Goal: Task Accomplishment & Management: Manage account settings

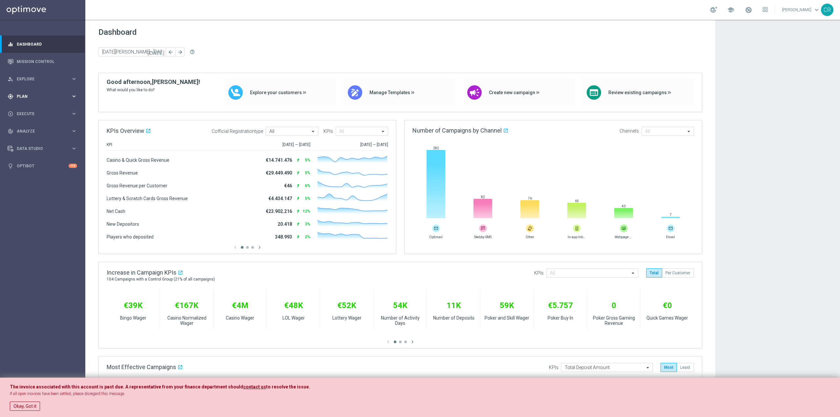
click at [34, 92] on div "gps_fixed Plan keyboard_arrow_right" at bounding box center [42, 96] width 85 height 17
click at [41, 130] on span "Templates" at bounding box center [40, 130] width 47 height 4
click at [38, 138] on link "Optimail" at bounding box center [44, 139] width 48 height 5
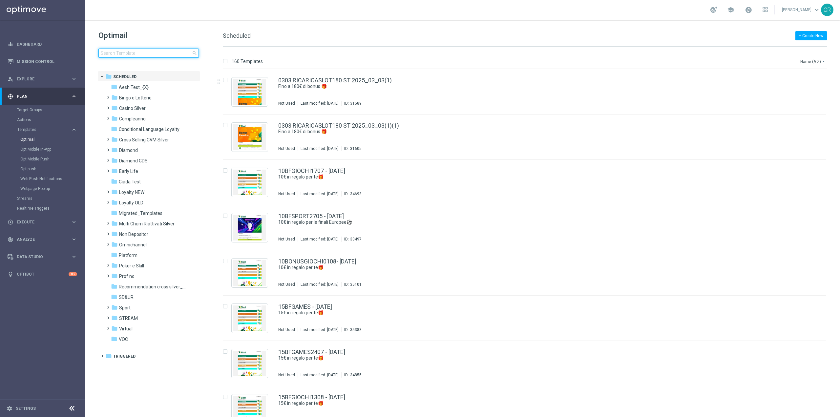
click at [178, 51] on input at bounding box center [148, 53] width 100 height 9
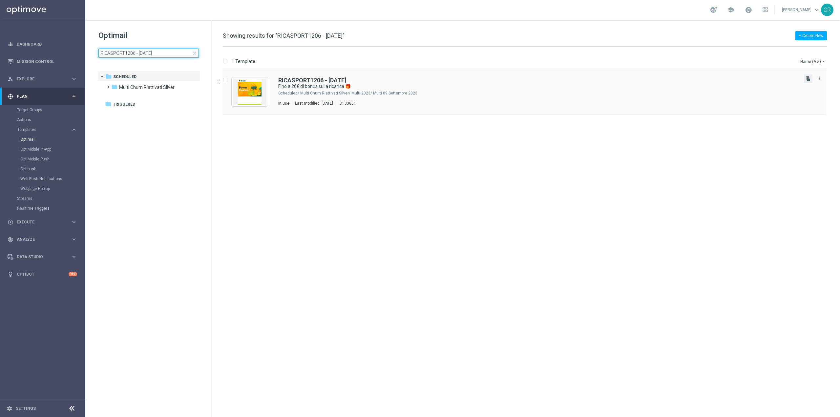
type input "RICASPORT1206 - 2025-06-12"
click at [807, 81] on icon "file_copy" at bounding box center [807, 78] width 5 height 5
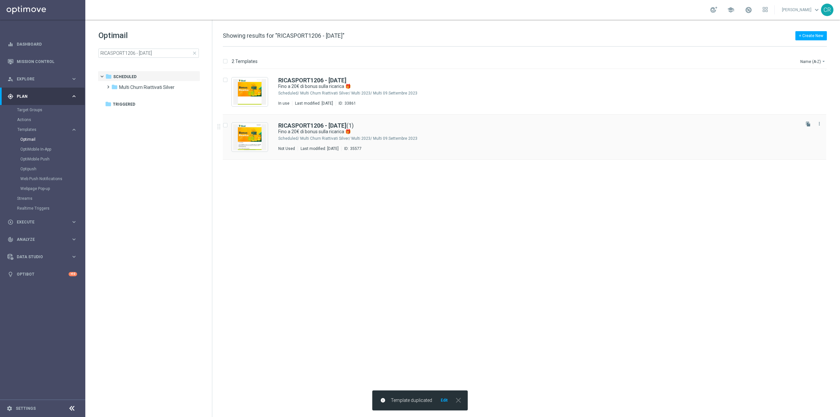
click at [419, 141] on div "Multi Churn Riattivati Silver/ Multi 2023/ Multi 09.Settembre 2023" at bounding box center [549, 138] width 498 height 5
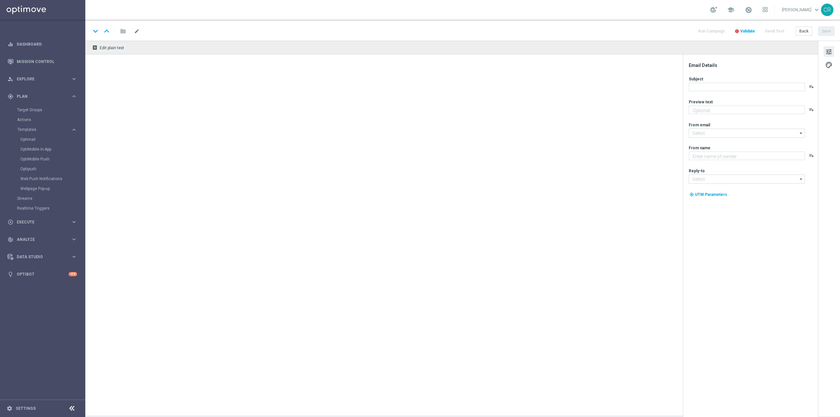
type textarea "Scopri la nuova promozione 🎯"
type input "[EMAIL_ADDRESS][DOMAIN_NAME]"
type textarea "Sisal"
type input "[EMAIL_ADDRESS][DOMAIN_NAME]"
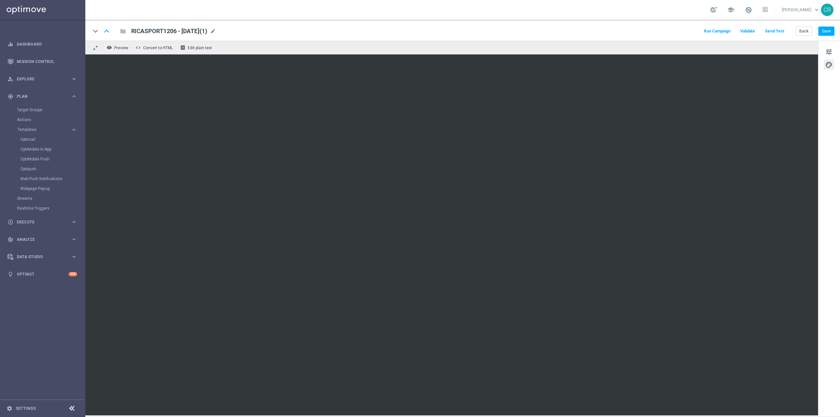
click at [207, 32] on span "RICASPORT1206 - 2025-06-12(1)" at bounding box center [169, 31] width 76 height 8
type textarea "6"
drag, startPoint x: 169, startPoint y: 30, endPoint x: 106, endPoint y: 37, distance: 63.1
click at [106, 37] on div "keyboard_arrow_down keyboard_arrow_up folder RICASPORT1206 - 2025-06-12(1) Run …" at bounding box center [462, 30] width 755 height 21
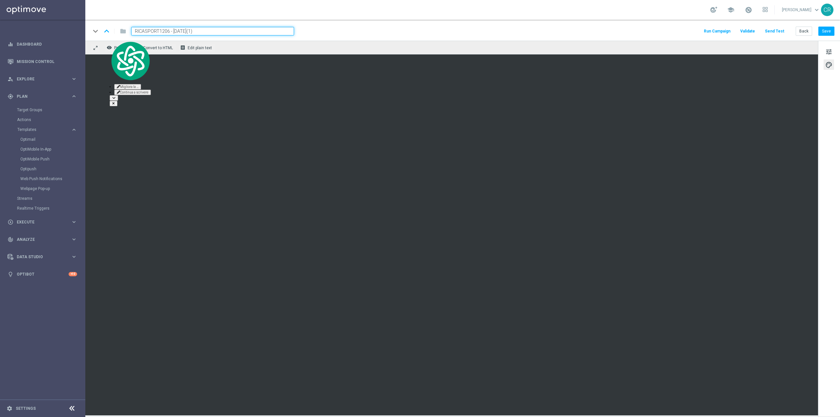
paste input "210825"
click at [218, 29] on input "RICASPORT210825 - 2025-06-12(1)" at bounding box center [212, 31] width 163 height 9
type input "RICASPORT210825 - [DATE]"
click at [827, 32] on button "Save" at bounding box center [826, 31] width 16 height 9
drag, startPoint x: 234, startPoint y: 29, endPoint x: 0, endPoint y: 76, distance: 238.3
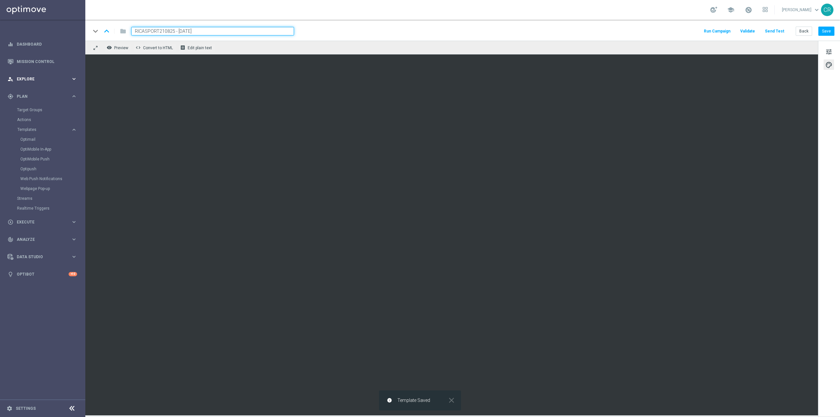
click at [0, 76] on main "equalizer Dashboard Mission Control" at bounding box center [420, 208] width 840 height 417
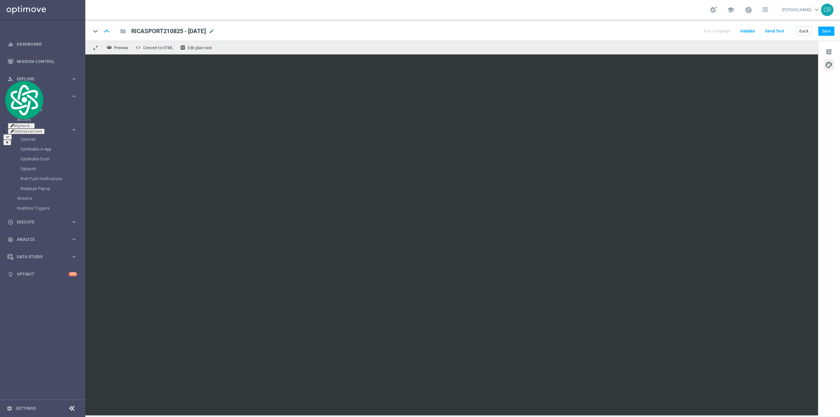
click at [828, 46] on div "tune palette" at bounding box center [829, 229] width 22 height 376
click at [829, 47] on button "tune" at bounding box center [828, 51] width 10 height 10
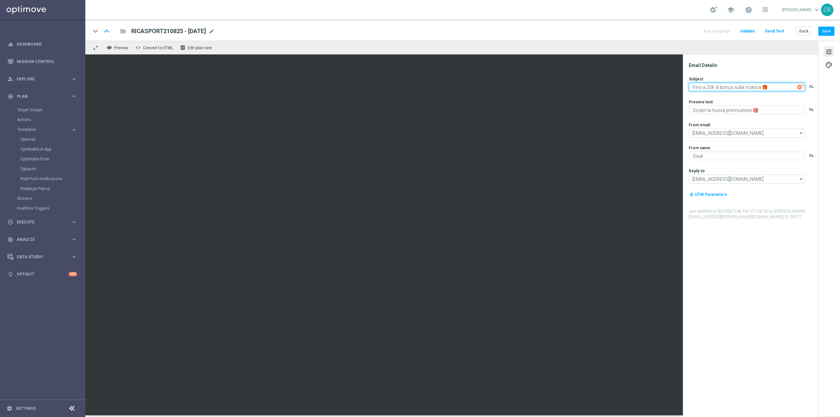
click at [712, 88] on textarea "Fino a 20€ di bonus sulla ricarica 🎁" at bounding box center [747, 87] width 116 height 9
type textarea "Fino a 150€ di bonus sulla ricarica 🎁"
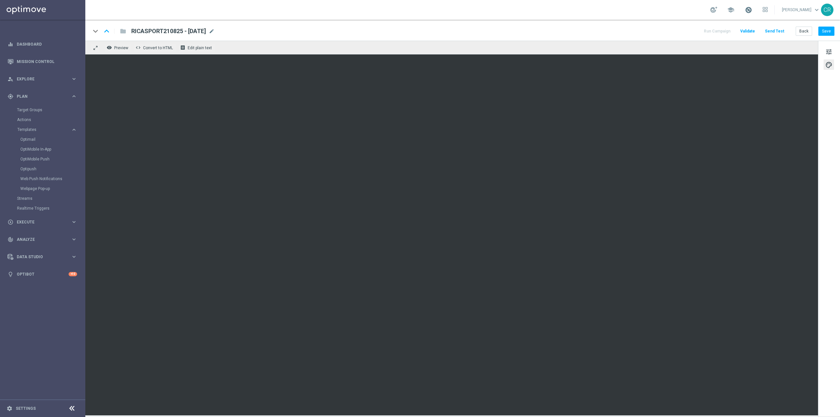
click at [745, 11] on span at bounding box center [748, 9] width 7 height 7
click at [826, 32] on button "Save" at bounding box center [826, 31] width 16 height 9
click at [828, 52] on span "tune" at bounding box center [828, 52] width 7 height 9
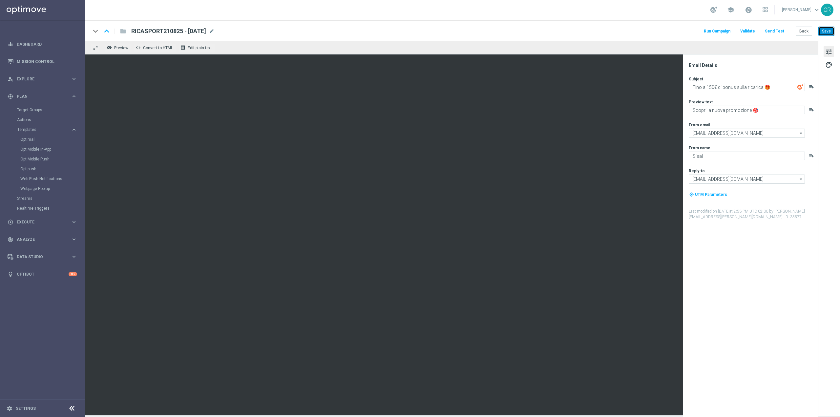
click at [821, 30] on button "Save" at bounding box center [826, 31] width 16 height 9
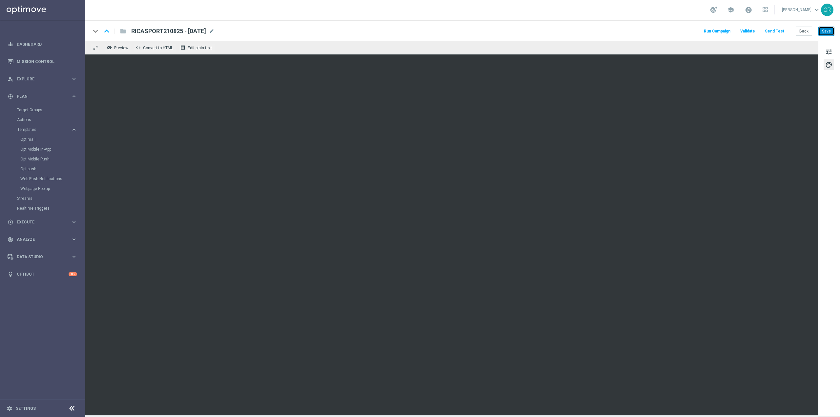
click at [823, 32] on button "Save" at bounding box center [826, 31] width 16 height 9
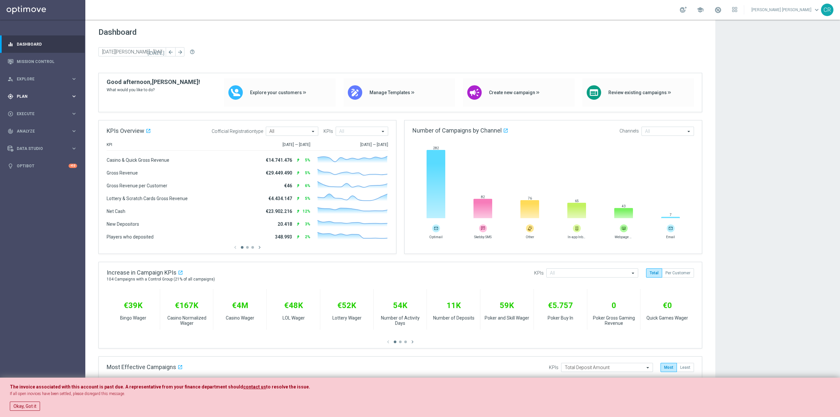
click at [53, 96] on span "Plan" at bounding box center [44, 96] width 54 height 4
click at [52, 127] on button "Templates keyboard_arrow_right" at bounding box center [47, 129] width 60 height 5
drag, startPoint x: 50, startPoint y: 140, endPoint x: 57, endPoint y: 139, distance: 7.2
click at [50, 140] on link "Optimail" at bounding box center [44, 139] width 48 height 5
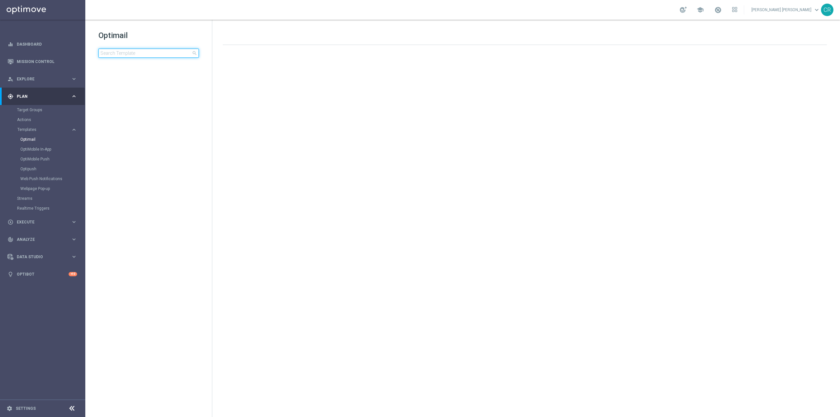
click at [164, 53] on input at bounding box center [148, 53] width 100 height 9
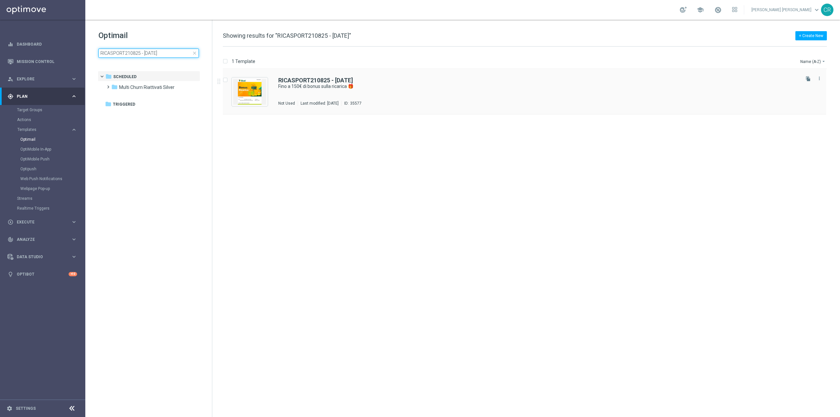
type input "RICASPORT210825 - [DATE]"
click at [439, 92] on div "RICASPORT210825 - [DATE] Fino a 150€ di bonus sulla ricarica 🎁 Not Used Last mo…" at bounding box center [538, 91] width 520 height 29
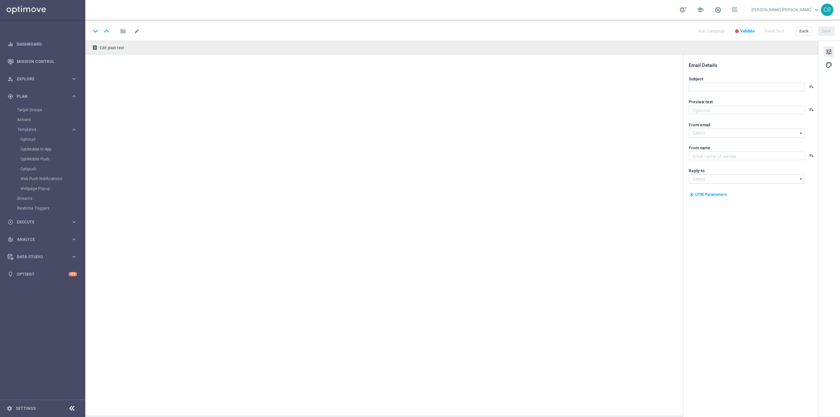
type textarea "Scopri la nuova promozione 🎯"
type input "[EMAIL_ADDRESS][DOMAIN_NAME]"
type textarea "Sisal"
type input "[EMAIL_ADDRESS][DOMAIN_NAME]"
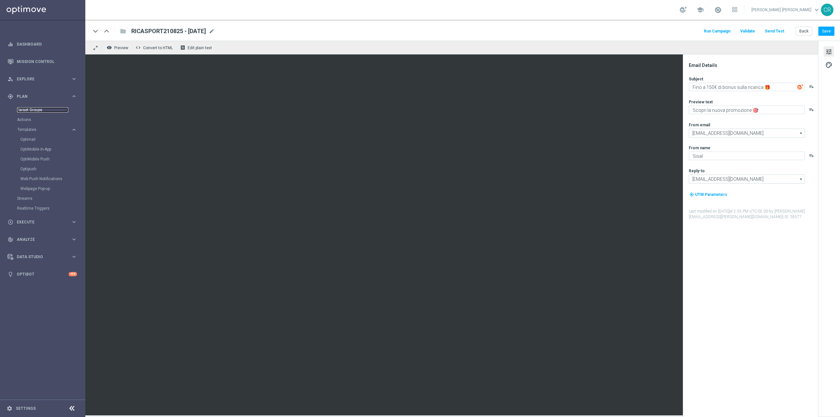
click at [36, 111] on link "Target Groups" at bounding box center [42, 109] width 51 height 5
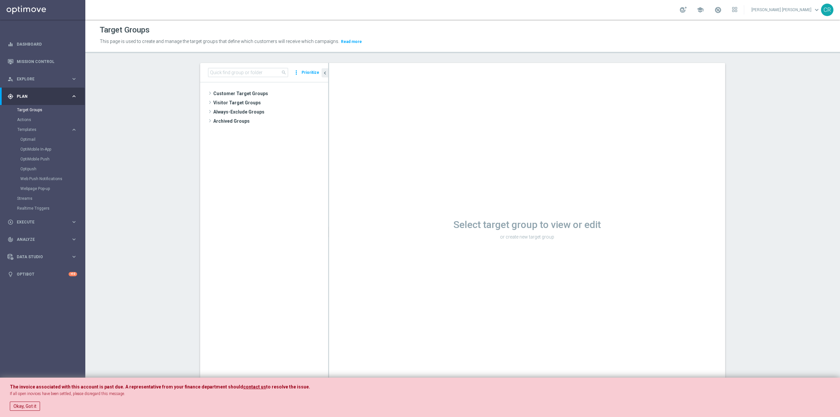
drag, startPoint x: 27, startPoint y: 405, endPoint x: 325, endPoint y: 341, distance: 304.4
click at [27, 405] on button "Okay, Got it" at bounding box center [25, 406] width 30 height 9
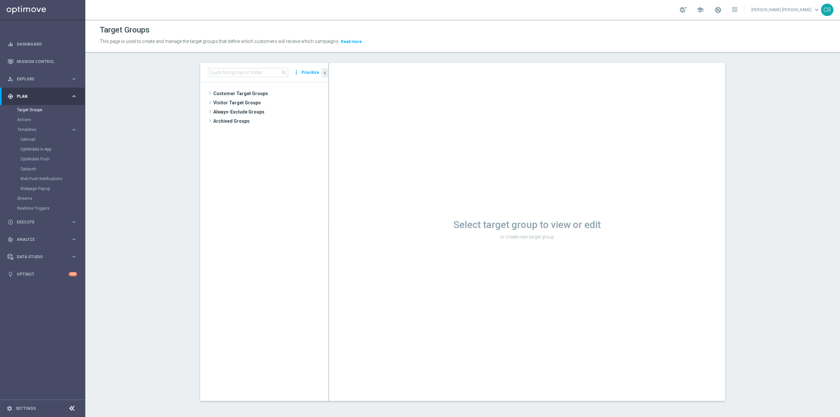
click at [366, 338] on div "Select target group to view or edit or create new target group" at bounding box center [527, 232] width 396 height 338
click at [257, 63] on div "search more_vert Prioritize" at bounding box center [264, 72] width 128 height 19
click at [256, 68] on input at bounding box center [248, 72] width 80 height 9
paste input "Multi Master Low 1st Sport lm NO saldo"
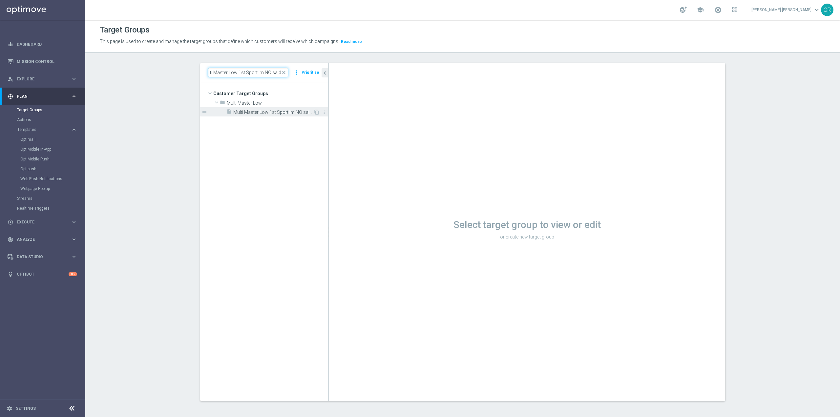
type input "Multi Master Low 1st Sport lm NO saldo"
click at [297, 113] on span "Multi Master Low 1st Sport lm NO saldo" at bounding box center [273, 113] width 80 height 6
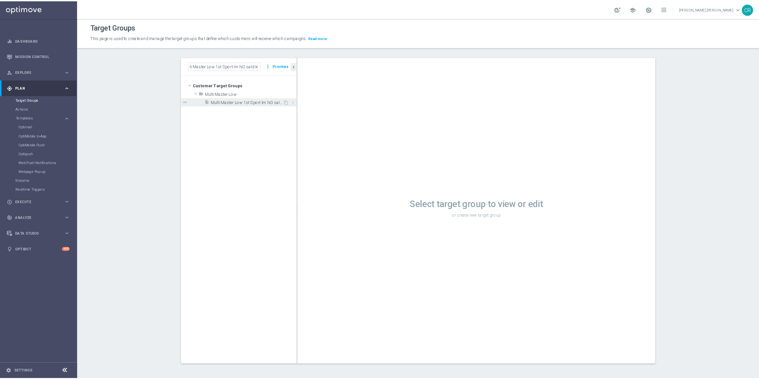
scroll to position [0, 0]
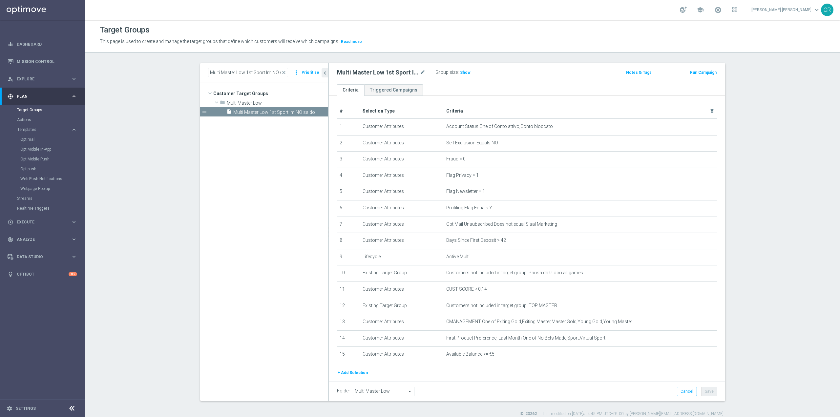
click at [253, 230] on tree-viewport "Customer Target Groups library_add create_new_folder folder" at bounding box center [264, 241] width 128 height 318
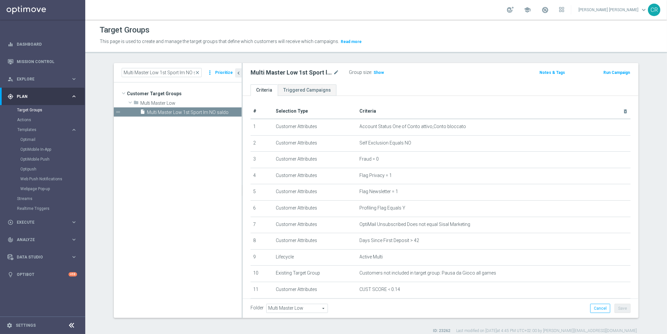
click at [618, 72] on button "Run Campaign" at bounding box center [617, 72] width 28 height 7
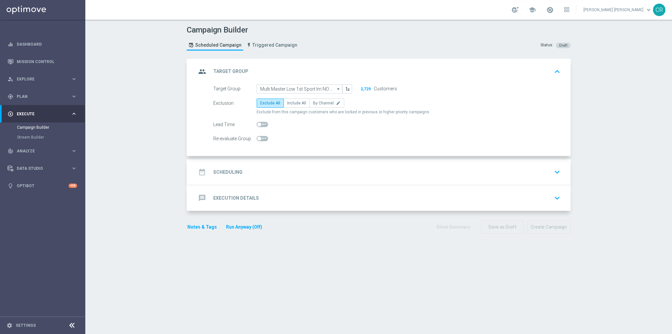
click at [554, 171] on icon "keyboard_arrow_down" at bounding box center [557, 172] width 10 height 10
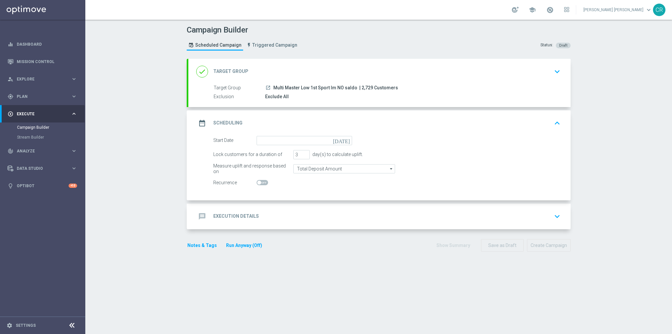
click at [556, 70] on icon "keyboard_arrow_down" at bounding box center [557, 72] width 10 height 10
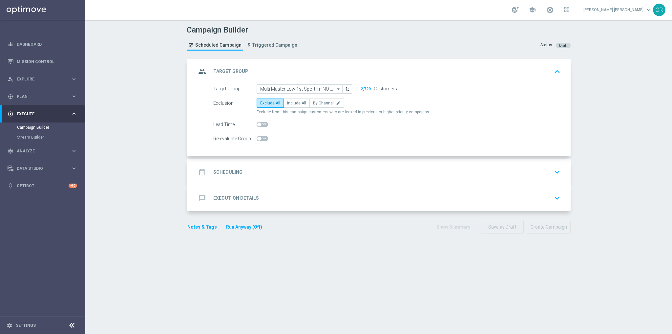
click at [346, 176] on div "date_range Scheduling keyboard_arrow_down" at bounding box center [379, 172] width 366 height 12
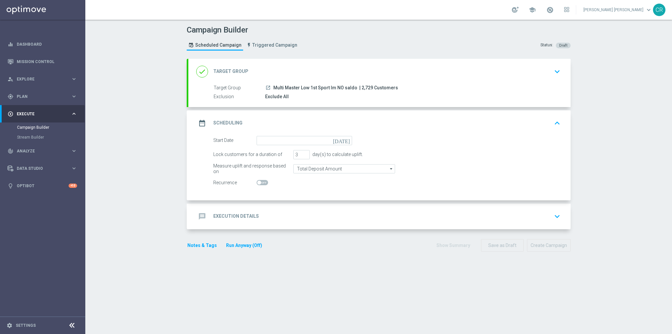
click at [344, 139] on icon "[DATE]" at bounding box center [342, 139] width 19 height 7
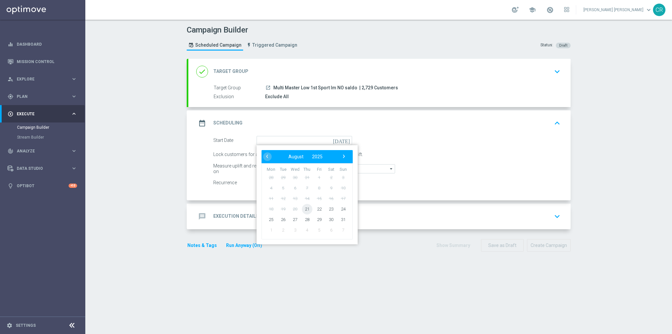
click at [306, 208] on span "21" at bounding box center [307, 208] width 10 height 10
type input "[DATE]"
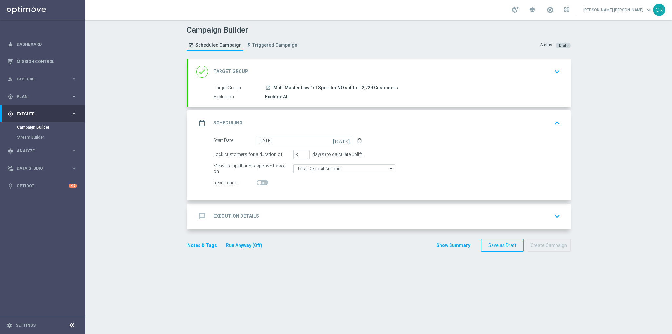
click at [351, 97] on div "Exclude All" at bounding box center [411, 96] width 293 height 7
click at [359, 89] on span "| 2,729 Customers" at bounding box center [378, 88] width 39 height 6
click at [554, 67] on icon "keyboard_arrow_down" at bounding box center [557, 72] width 10 height 10
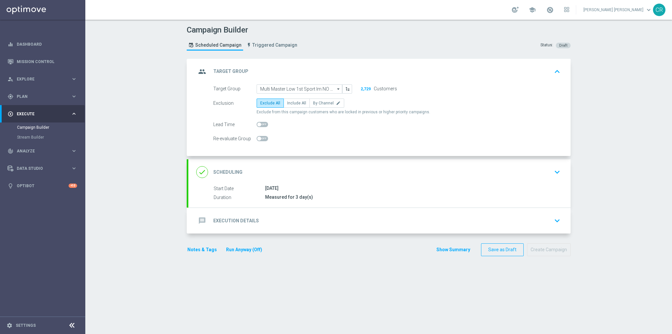
click at [258, 123] on span at bounding box center [259, 124] width 4 height 4
click at [258, 123] on input "checkbox" at bounding box center [262, 124] width 11 height 5
checkbox input "true"
type input "2"
click at [329, 122] on input "2" at bounding box center [330, 124] width 16 height 9
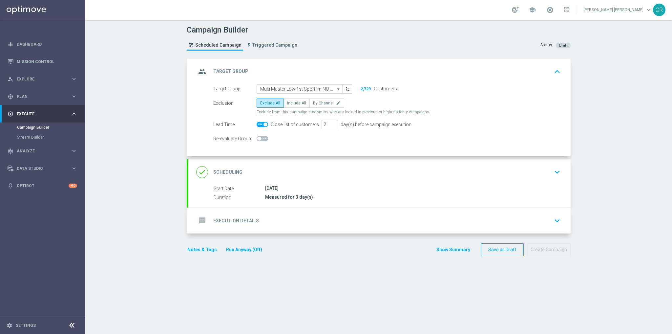
click at [260, 123] on span at bounding box center [262, 124] width 11 height 5
click at [260, 123] on input "checkbox" at bounding box center [262, 124] width 11 height 5
checkbox input "false"
click at [555, 172] on icon "keyboard_arrow_down" at bounding box center [557, 172] width 10 height 10
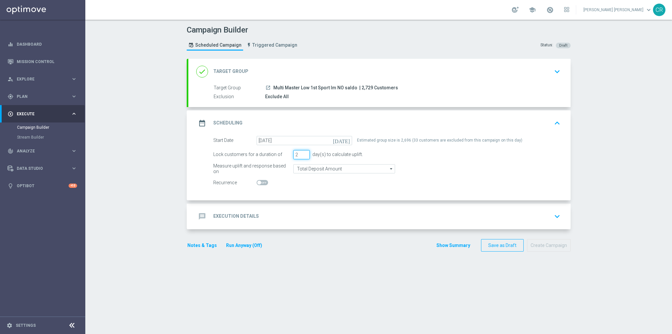
click at [304, 155] on input "2" at bounding box center [301, 154] width 16 height 9
click at [304, 155] on input "1" at bounding box center [301, 154] width 16 height 9
click at [304, 152] on input "2" at bounding box center [301, 154] width 16 height 9
click at [304, 152] on input "3" at bounding box center [301, 154] width 16 height 9
type input "4"
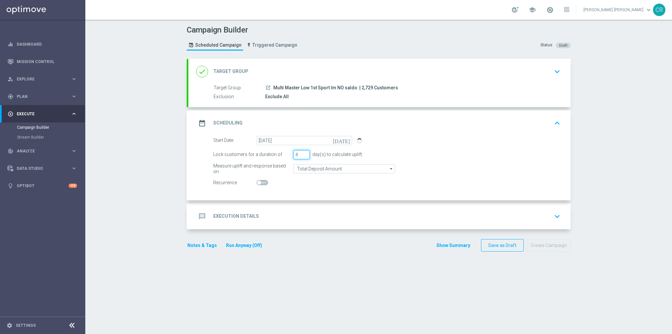
click at [304, 152] on input "4" at bounding box center [301, 154] width 16 height 9
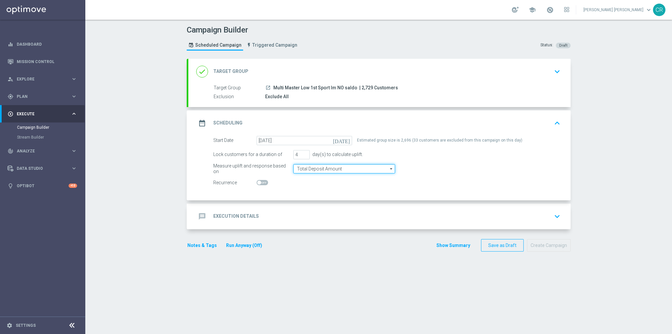
click at [385, 169] on input "Total Deposit Amount" at bounding box center [344, 168] width 102 height 9
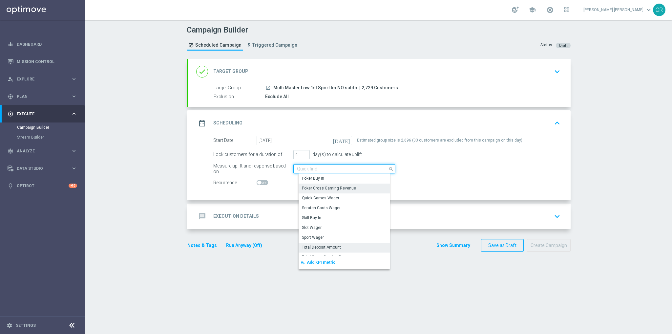
scroll to position [150, 0]
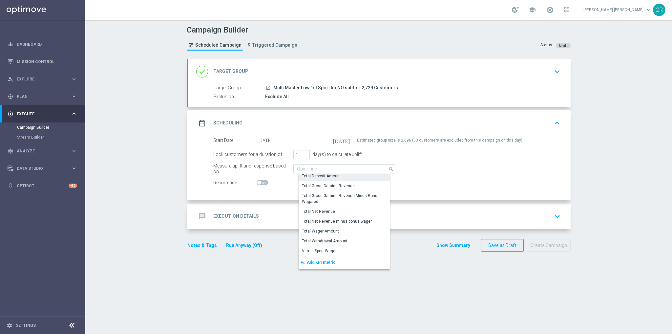
click at [354, 177] on div "Total Deposit Amount" at bounding box center [347, 175] width 96 height 9
type input "Total Deposit Amount"
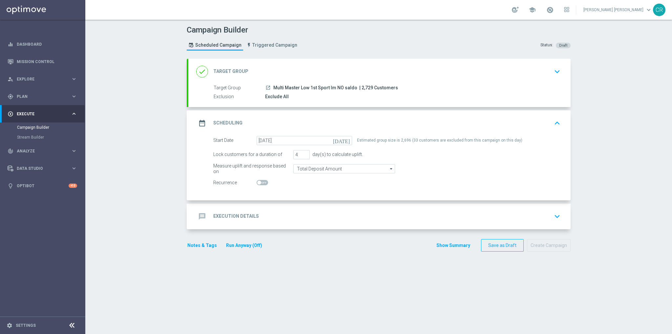
click at [437, 217] on div "message Execution Details keyboard_arrow_down" at bounding box center [379, 216] width 366 height 12
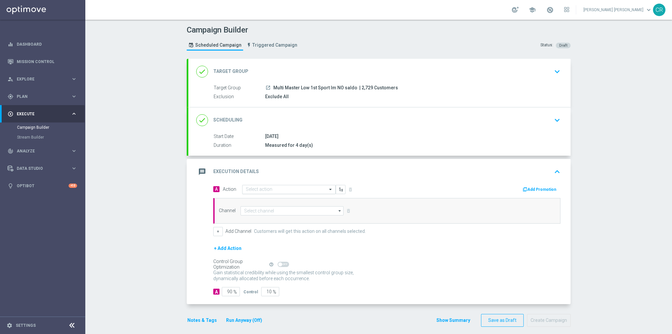
click at [327, 188] on span at bounding box center [331, 189] width 8 height 6
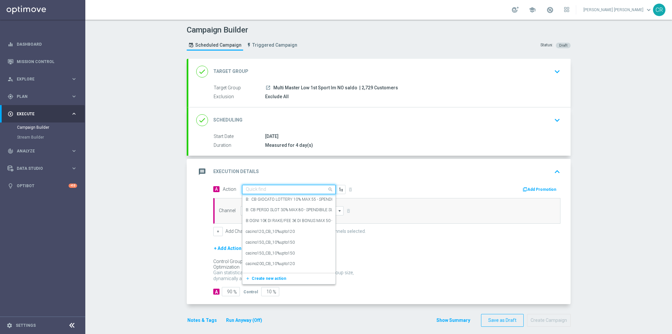
paste input "Ricarica e ricevi il 20% fino a 150€ sullo Sport"
type input "Ricarica e ricevi il 20% fino a 150€ sullo Sport"
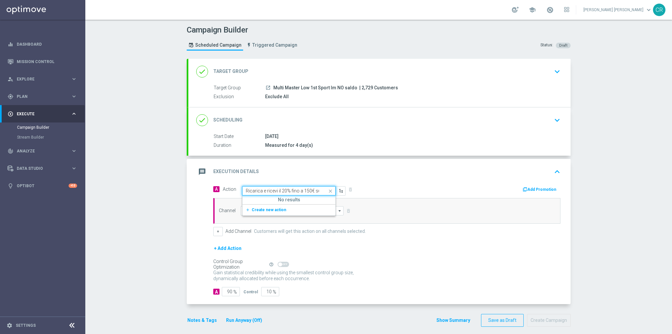
scroll to position [0, 17]
click at [276, 207] on span "Create new action" at bounding box center [269, 209] width 34 height 5
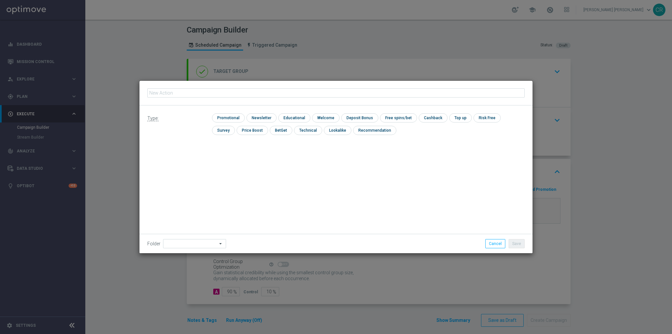
scroll to position [0, 0]
click at [344, 119] on input "checkbox" at bounding box center [358, 117] width 35 height 9
checkbox input "true"
click at [234, 118] on input "checkbox" at bounding box center [227, 117] width 31 height 9
checkbox input "true"
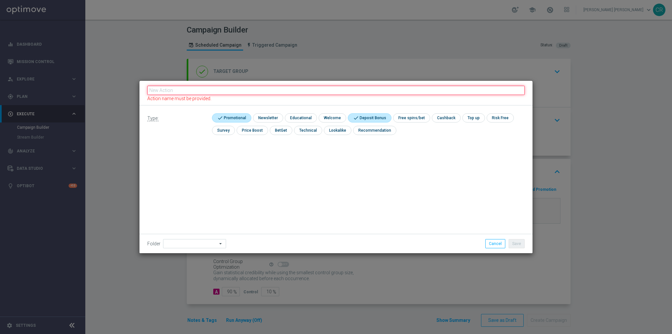
click at [214, 91] on input "text" at bounding box center [335, 90] width 377 height 9
paste input "Ricarica e ricevi il 20% fino a 150€ sullo Sport"
type input "Ricarica e ricevi il 20% fino a 150€ sullo Sport"
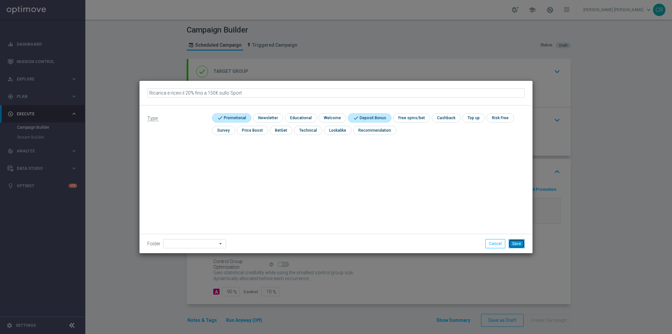
click at [519, 239] on button "Save" at bounding box center [517, 243] width 16 height 9
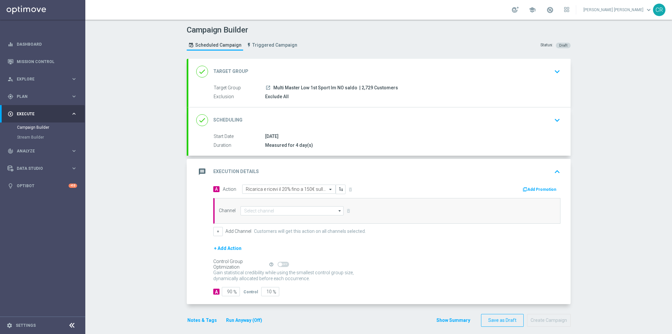
click at [339, 211] on icon "arrow_drop_down" at bounding box center [340, 210] width 7 height 9
click at [303, 218] on div "Optimail" at bounding box center [295, 221] width 98 height 10
type input "Optimail"
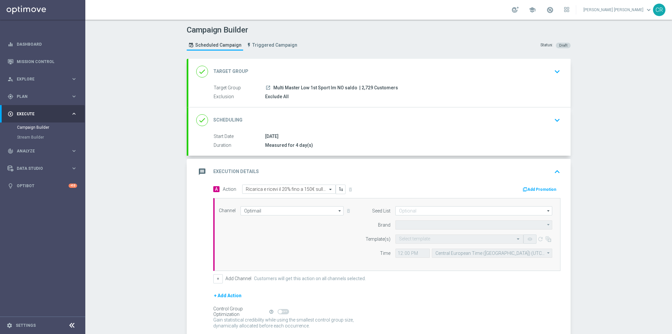
type input "Sisal Marketing"
click at [423, 251] on input "12:00" at bounding box center [412, 252] width 34 height 9
type input "17:00"
click at [391, 295] on div "+ Add Action" at bounding box center [386, 299] width 347 height 16
click at [471, 237] on input "text" at bounding box center [453, 239] width 108 height 6
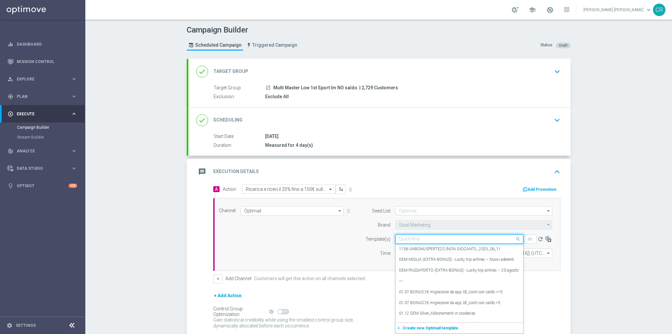
paste input "RICASPORT210825 - [DATE]"
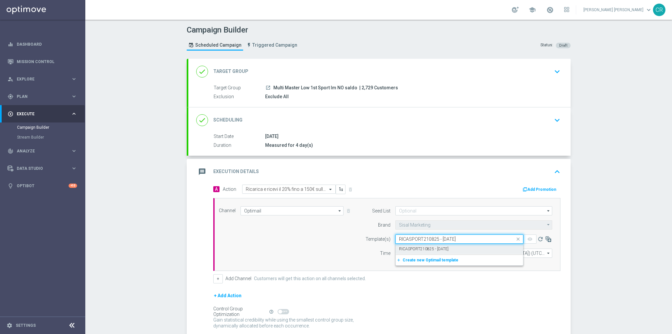
click at [455, 244] on div "RICASPORT210825 - [DATE]" at bounding box center [459, 248] width 121 height 11
type input "RICASPORT210825 - [DATE]"
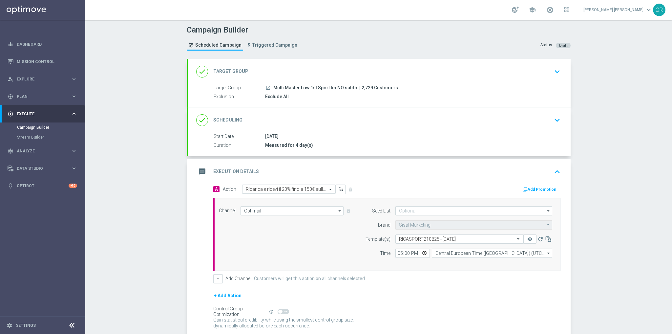
click at [607, 239] on div "Campaign Builder Scheduled Campaign Triggered Campaign Status: Draft done Targe…" at bounding box center [378, 177] width 587 height 314
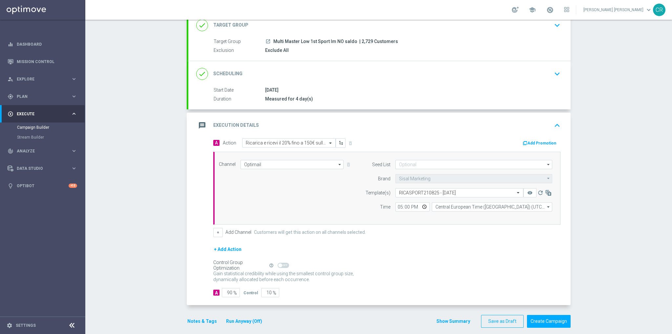
scroll to position [52, 0]
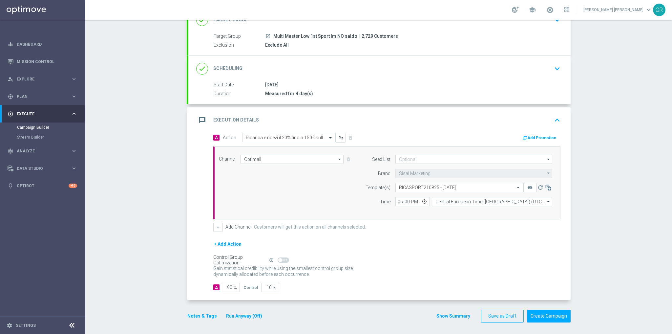
click at [533, 134] on button "Add Promotion" at bounding box center [540, 137] width 36 height 7
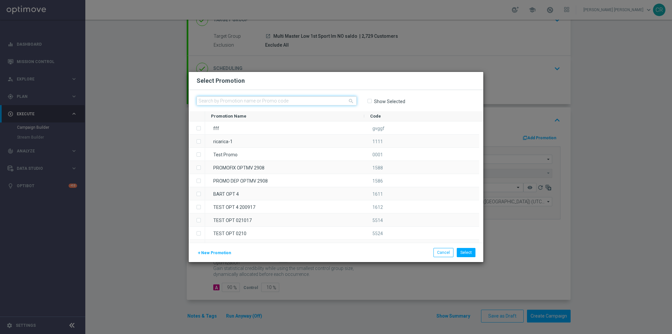
click at [277, 103] on input "text" at bounding box center [277, 100] width 160 height 9
paste input "333268"
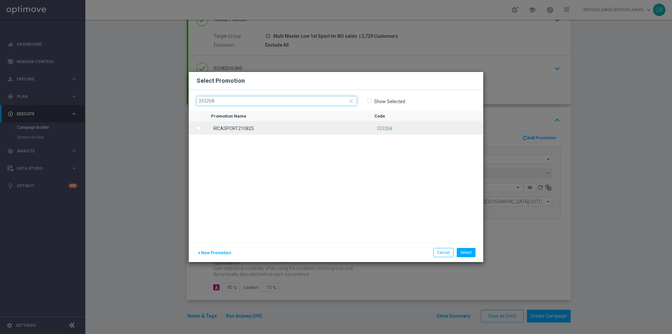
type input "333268"
click at [320, 130] on div "RICASPORT210825" at bounding box center [286, 127] width 163 height 13
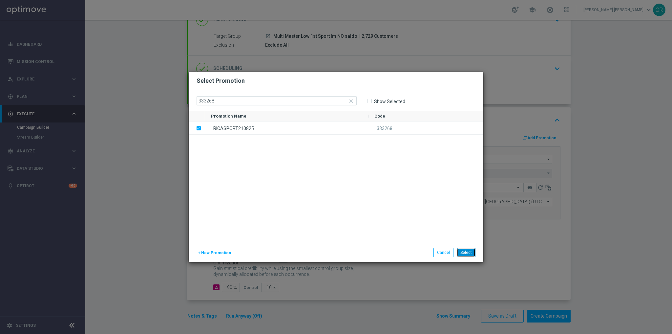
click at [462, 253] on button "Select" at bounding box center [466, 252] width 19 height 9
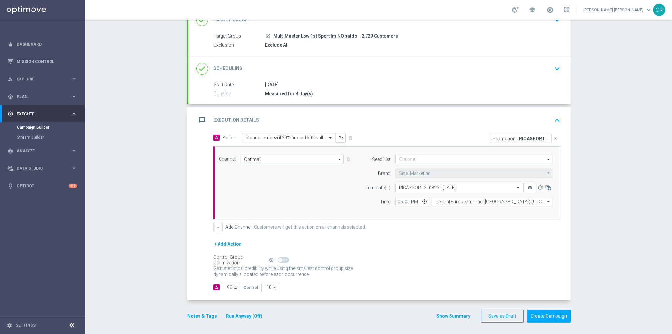
click at [194, 312] on button "Notes & Tags" at bounding box center [202, 316] width 31 height 8
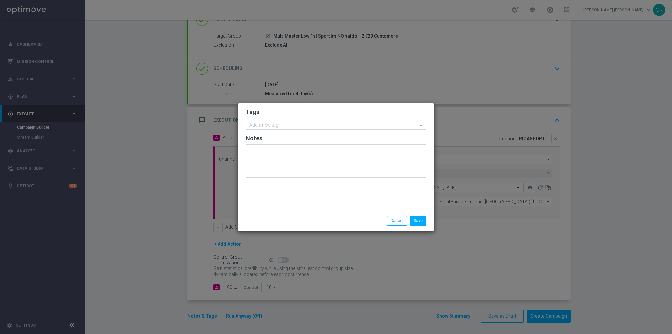
click at [282, 123] on input "text" at bounding box center [333, 126] width 168 height 6
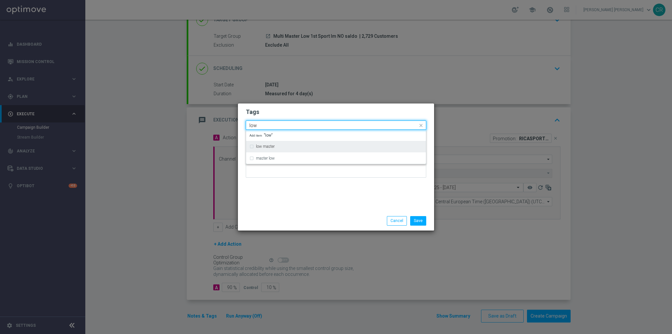
click at [278, 148] on div "low master" at bounding box center [339, 146] width 167 height 4
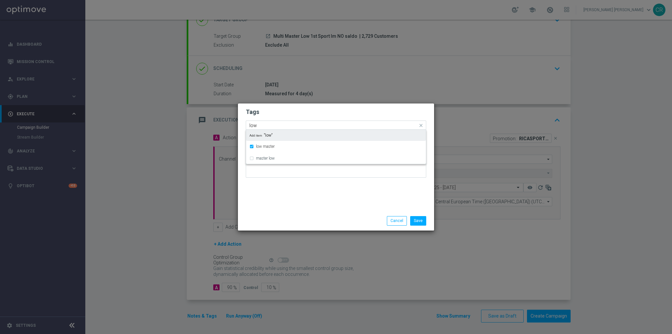
click at [303, 124] on input "low" at bounding box center [333, 126] width 168 height 6
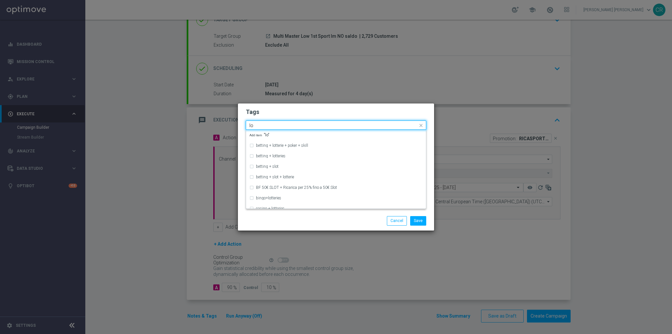
type input "l"
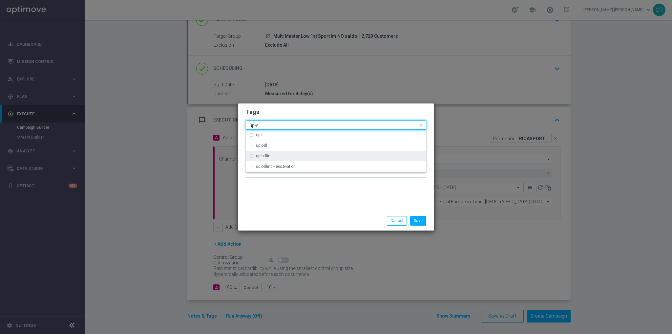
click at [253, 156] on div "up-selling" at bounding box center [335, 156] width 173 height 10
type input "up-s"
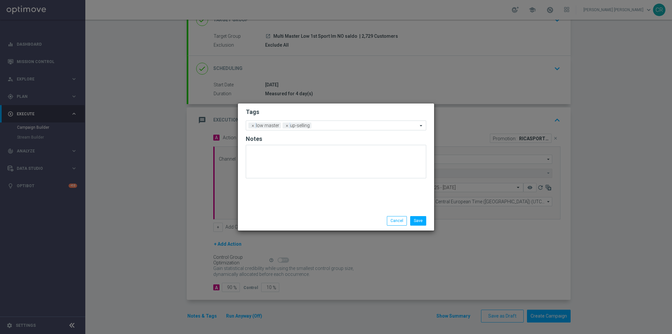
click at [271, 194] on div "Tags Add a new tag × low master × up-selling Notes" at bounding box center [336, 157] width 196 height 108
click at [343, 124] on input "text" at bounding box center [333, 126] width 168 height 6
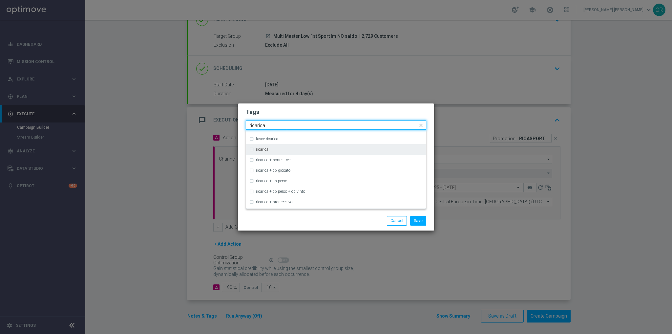
scroll to position [210, 0]
click at [269, 146] on div "ricarica" at bounding box center [339, 145] width 167 height 4
type input "ricarica"
type textarea "a"
drag, startPoint x: 296, startPoint y: 124, endPoint x: 212, endPoint y: 129, distance: 83.8
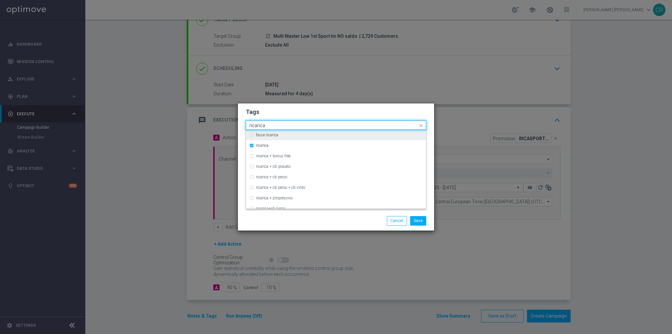
click at [212, 129] on modal-container "Tags Quick find × low master × up-selling × ricarica ricarica cb ricarica + cb …" at bounding box center [336, 167] width 672 height 334
click at [253, 156] on div "betting" at bounding box center [335, 156] width 173 height 10
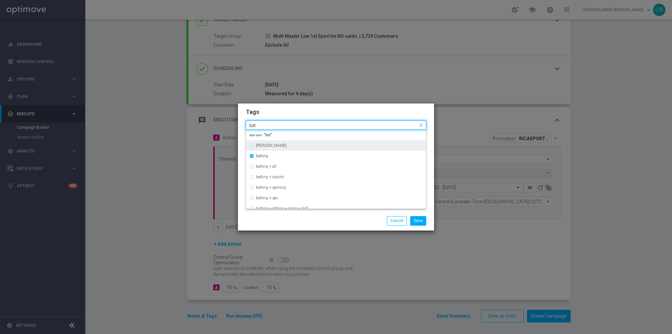
drag, startPoint x: 283, startPoint y: 124, endPoint x: 276, endPoint y: 124, distance: 7.2
click at [276, 124] on input "bet" at bounding box center [333, 126] width 168 height 6
type input "b"
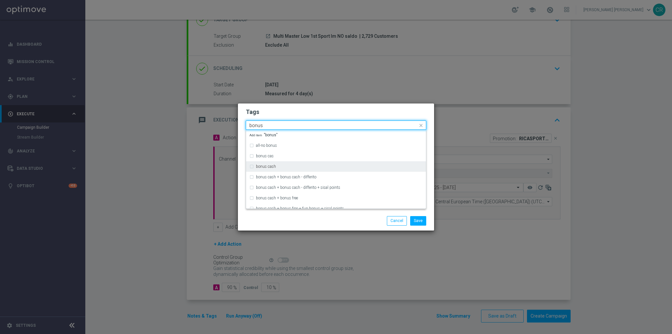
click at [252, 168] on div "bonus cash" at bounding box center [335, 166] width 173 height 10
type input "bonus"
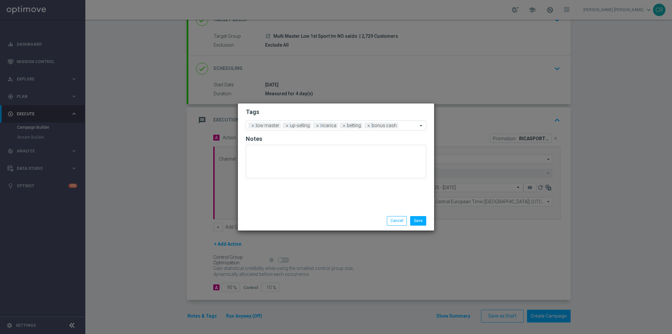
click at [291, 226] on div "Save Cancel" at bounding box center [336, 220] width 196 height 19
click at [425, 224] on button "Save" at bounding box center [418, 220] width 16 height 9
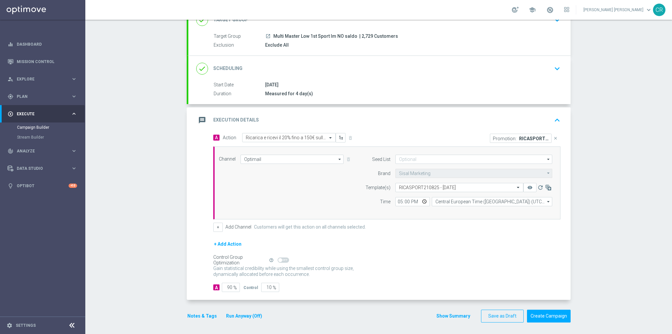
click at [558, 70] on icon "keyboard_arrow_down" at bounding box center [557, 69] width 10 height 10
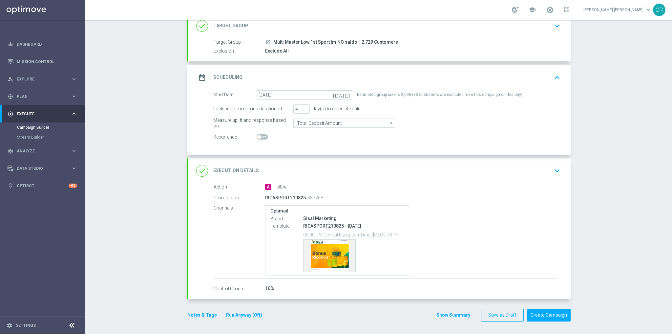
scroll to position [45, 0]
click at [312, 253] on div "Template preview" at bounding box center [329, 256] width 52 height 32
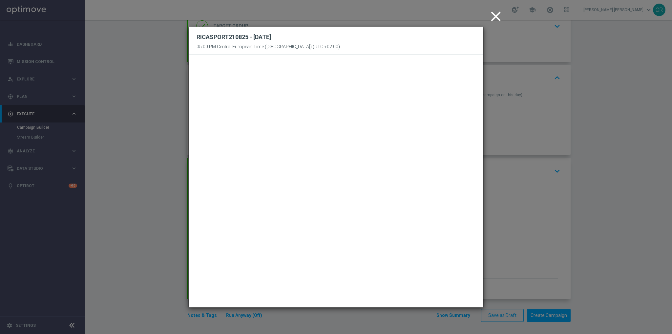
click at [495, 17] on icon "close" at bounding box center [496, 16] width 16 height 16
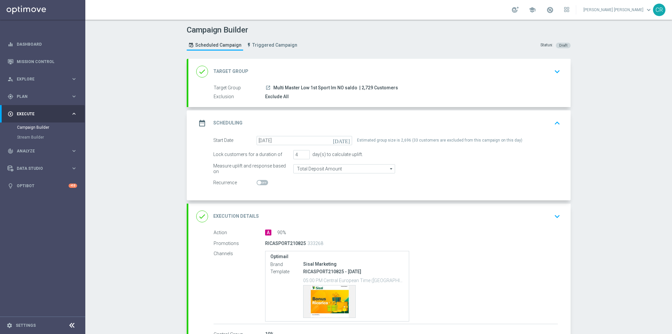
scroll to position [0, 0]
click at [511, 76] on div "done Target Group keyboard_arrow_down" at bounding box center [379, 71] width 366 height 12
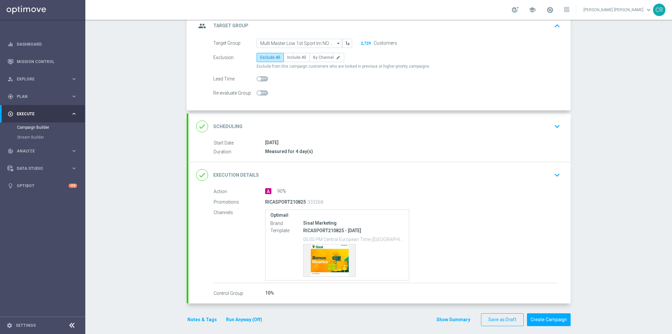
scroll to position [49, 0]
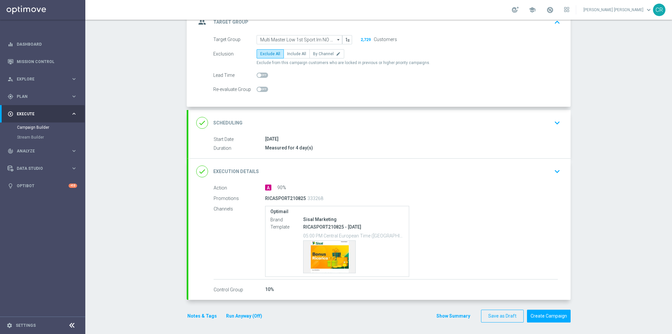
click at [558, 121] on icon "keyboard_arrow_down" at bounding box center [557, 123] width 10 height 10
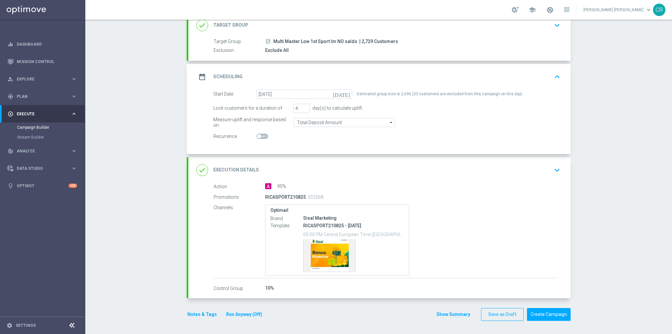
scroll to position [43, 0]
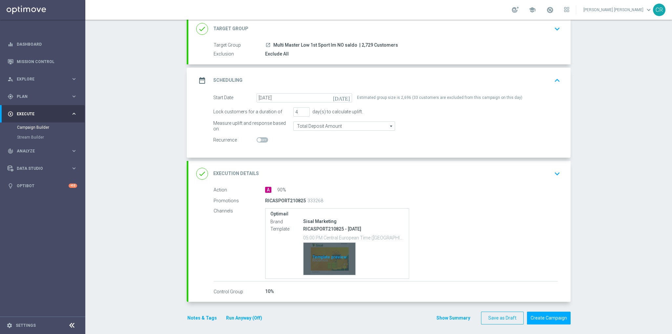
click at [329, 256] on div "Template preview" at bounding box center [329, 258] width 52 height 32
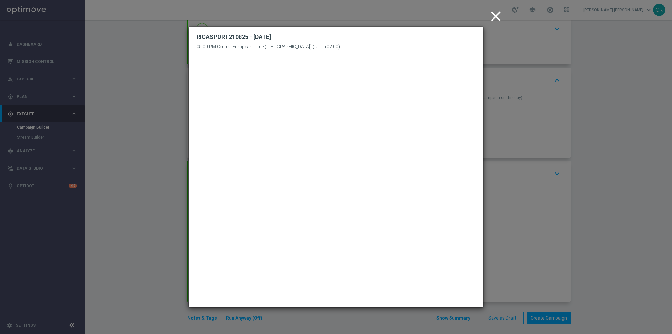
click at [498, 16] on icon "close" at bounding box center [496, 16] width 16 height 16
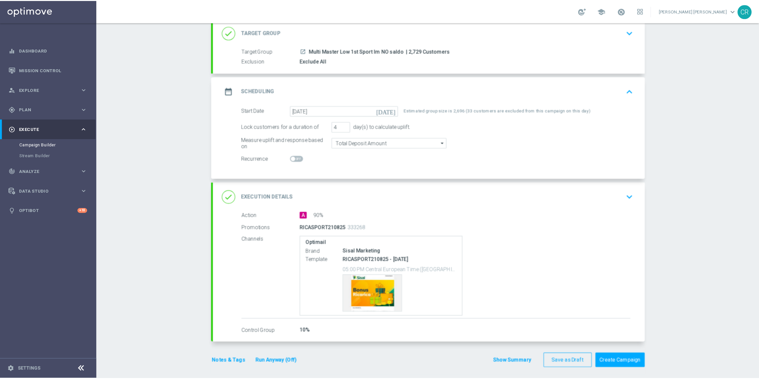
scroll to position [45, 0]
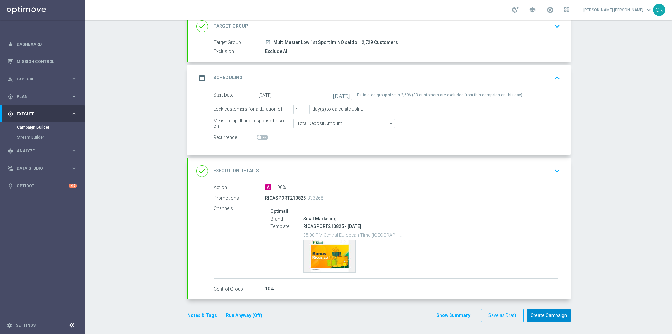
click at [543, 317] on button "Create Campaign" at bounding box center [549, 315] width 44 height 13
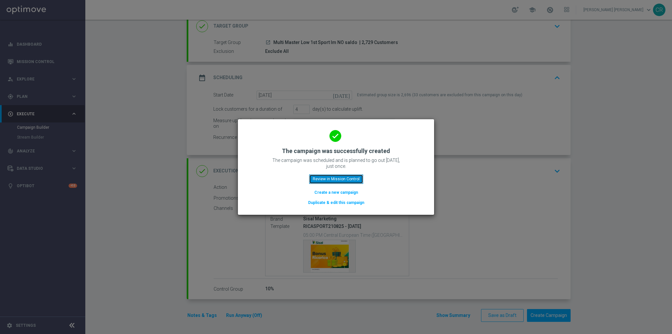
click at [345, 175] on button "Review in Mission Control" at bounding box center [336, 178] width 54 height 9
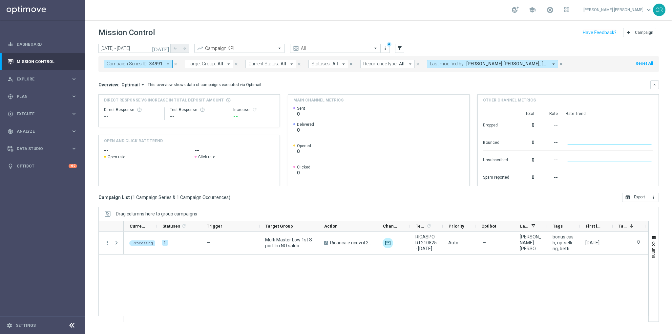
click at [145, 63] on span "Campaign Series ID:" at bounding box center [127, 64] width 41 height 6
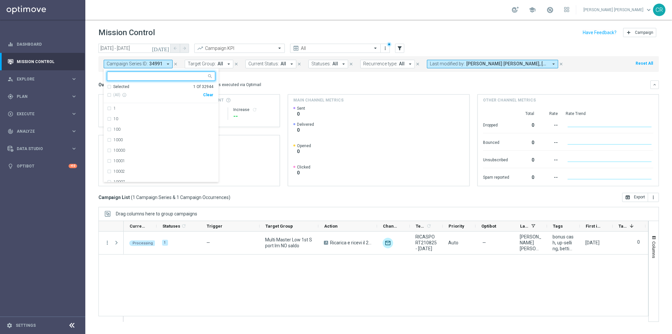
click at [0, 0] on div "Clear" at bounding box center [0, 0] width 0 height 0
click at [40, 78] on span "Explore" at bounding box center [44, 79] width 54 height 4
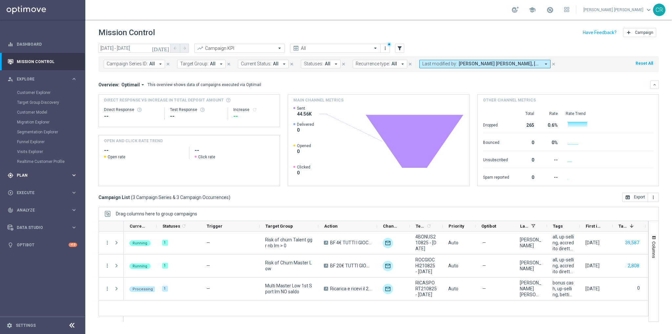
click at [51, 177] on div "gps_fixed Plan" at bounding box center [39, 175] width 63 height 6
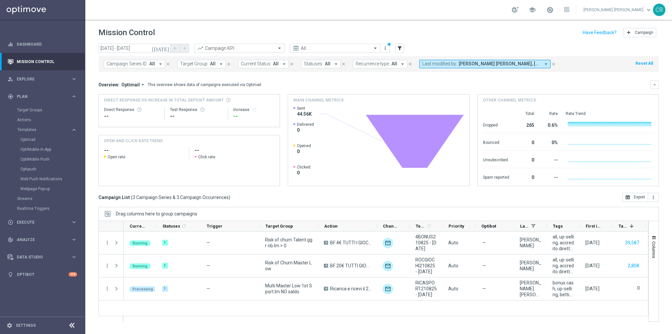
click at [40, 136] on div "Optimail" at bounding box center [52, 140] width 64 height 10
click at [40, 139] on link "Optimail" at bounding box center [44, 139] width 48 height 5
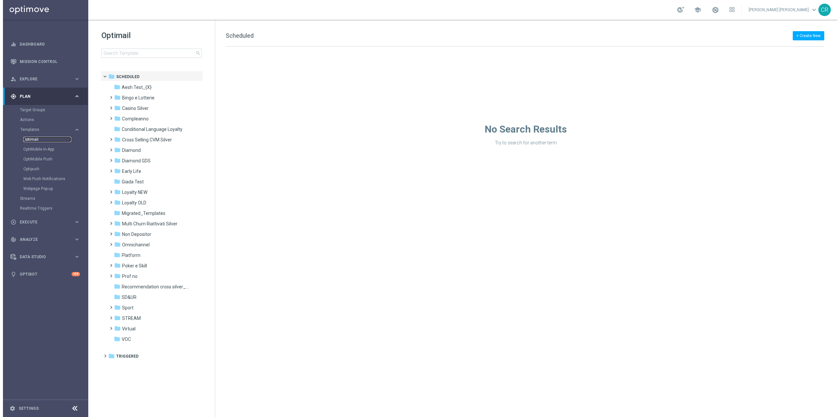
scroll to position [13664, 0]
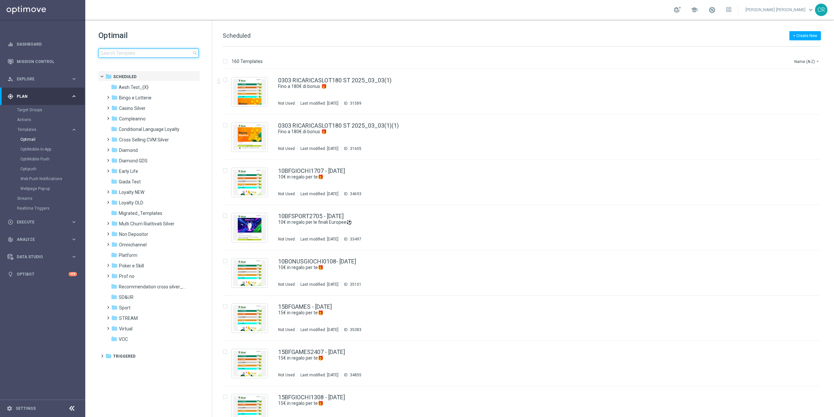
click at [137, 57] on input at bounding box center [148, 53] width 100 height 9
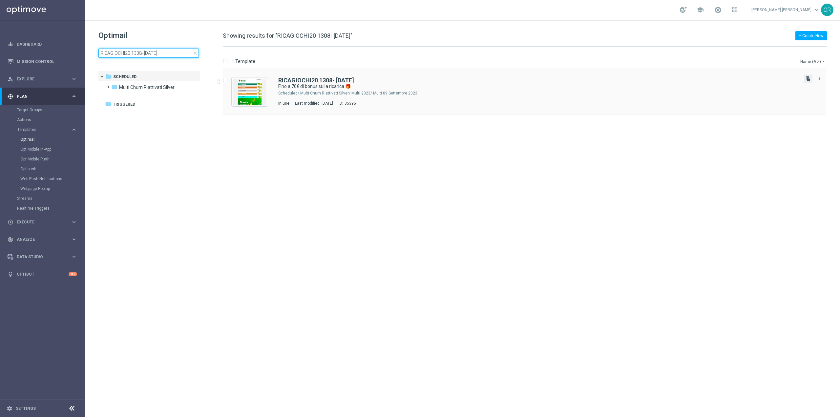
type input "RICAGIOCHI20 1308- [DATE]"
click at [806, 76] on icon "file_copy" at bounding box center [807, 78] width 5 height 5
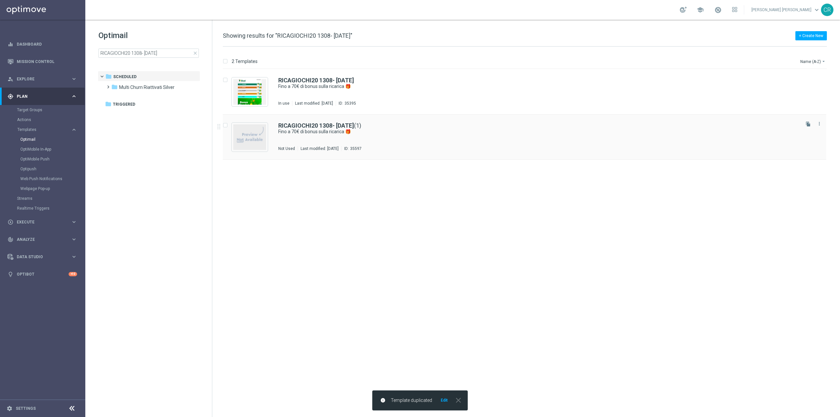
click at [410, 126] on div "RICAGIOCHI20 1308- [DATE] (1)" at bounding box center [538, 126] width 520 height 6
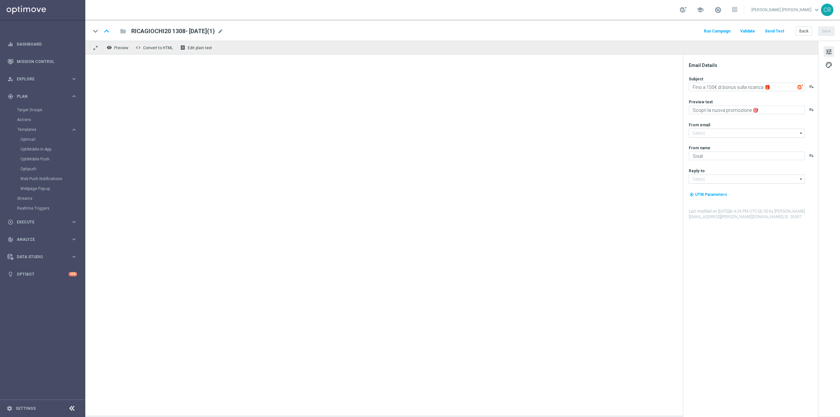
type textarea "Fino a 70€ di bonus sulla ricarica 🎁"
type input "[EMAIL_ADDRESS][DOMAIN_NAME]"
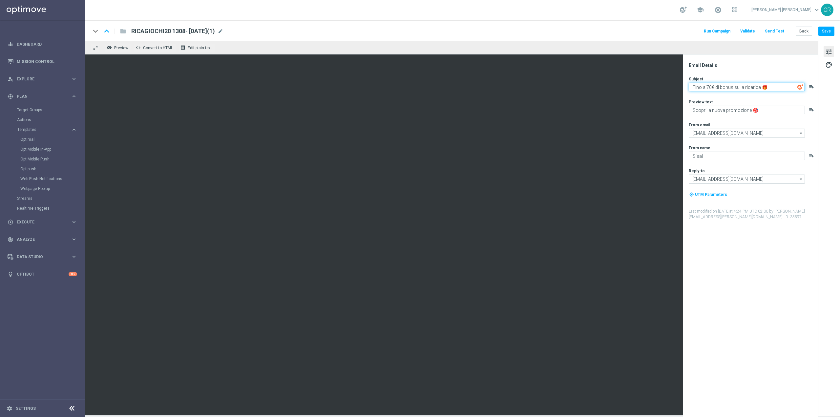
click at [710, 87] on textarea "Fino a 70€ di bonus sulla ricarica 🎁" at bounding box center [747, 87] width 116 height 9
type textarea "Fino a 150€ di bonus sulla ricarica 🎁"
click at [223, 30] on span "mode_edit" at bounding box center [221, 31] width 6 height 6
drag, startPoint x: 175, startPoint y: 30, endPoint x: 0, endPoint y: 58, distance: 177.3
click at [0, 58] on main "equalizer Dashboard Mission Control" at bounding box center [420, 208] width 840 height 417
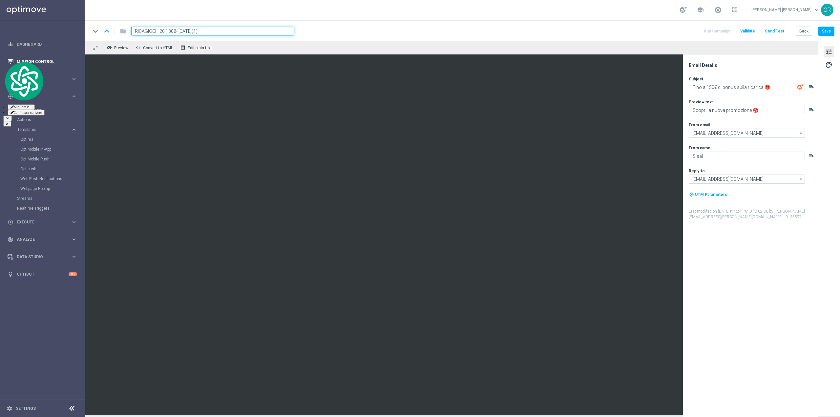
paste input "10825"
click at [213, 29] on input "RICAGIOCHI210825- [DATE](1)" at bounding box center [212, 31] width 163 height 9
type input "RICAGIOCHI210825- [DATE]"
click at [825, 31] on button "Save" at bounding box center [826, 31] width 16 height 9
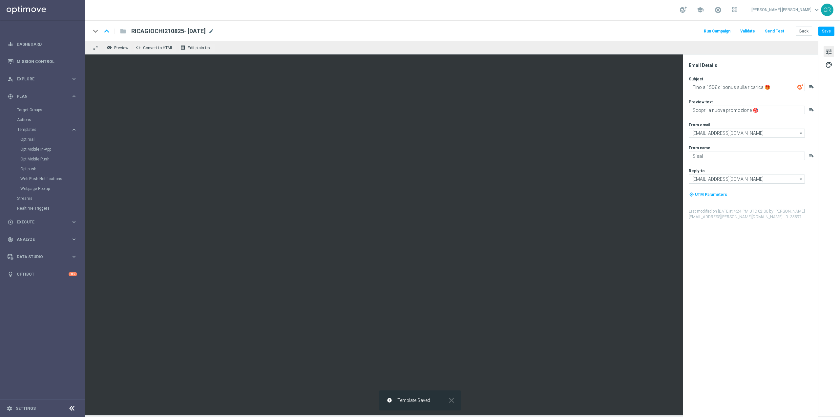
click at [206, 31] on span "RICAGIOCHI210825- [DATE]" at bounding box center [168, 31] width 74 height 8
drag, startPoint x: 223, startPoint y: 31, endPoint x: 100, endPoint y: 31, distance: 122.7
click at [100, 31] on div "keyboard_arrow_down keyboard_arrow_up folder RICAGIOCHI210825- [DATE]" at bounding box center [192, 31] width 203 height 9
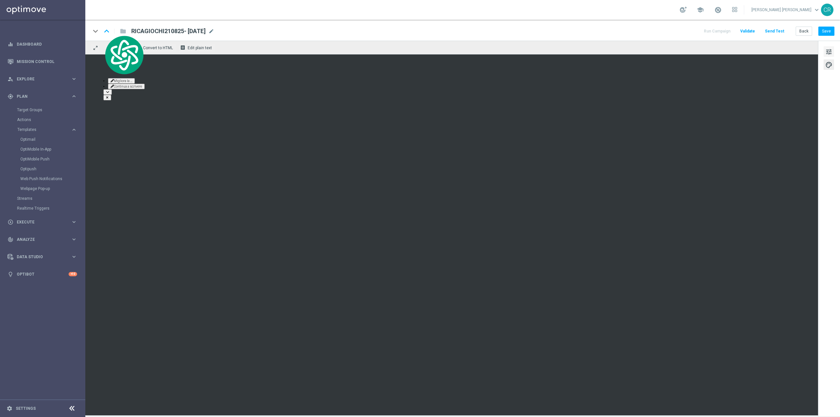
click at [825, 51] on span "tune" at bounding box center [828, 52] width 7 height 9
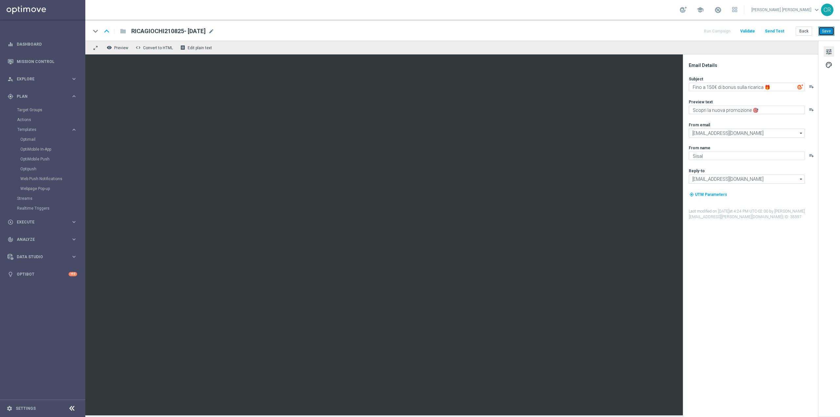
click at [822, 31] on button "Save" at bounding box center [826, 31] width 16 height 9
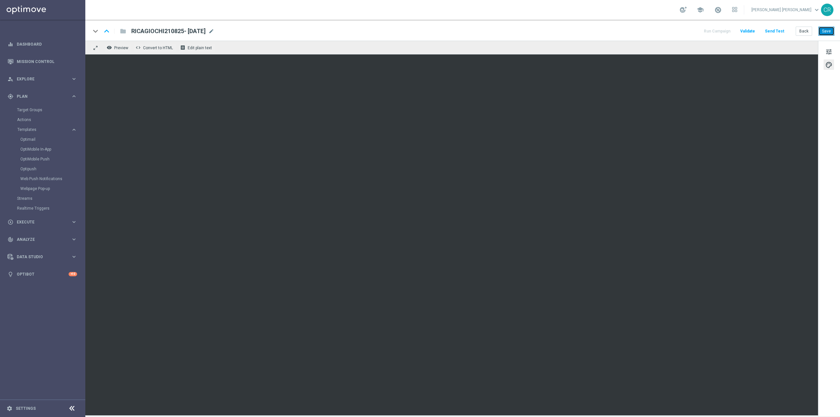
click at [830, 29] on button "Save" at bounding box center [826, 31] width 16 height 9
click at [32, 110] on link "Target Groups" at bounding box center [42, 109] width 51 height 5
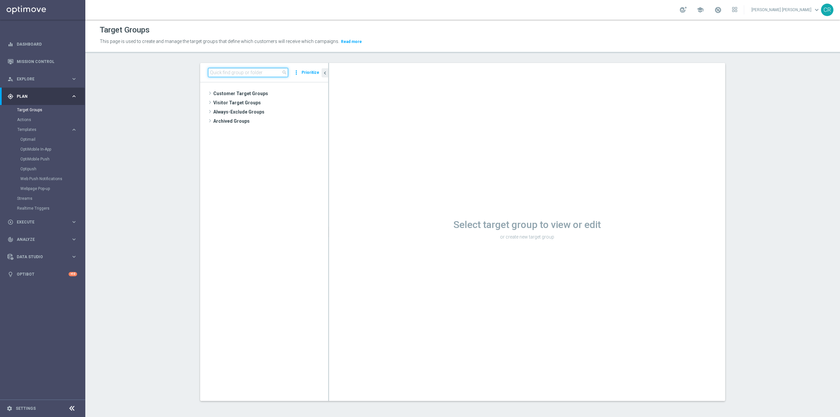
click at [225, 73] on input at bounding box center [248, 72] width 80 height 9
paste input "Multi Master Low 1st NO Sport lm"
type input "Multi Master Low 1st NO Sport lm"
click at [273, 113] on span "Multi Master Low 1st NO Sport lm" at bounding box center [272, 113] width 79 height 6
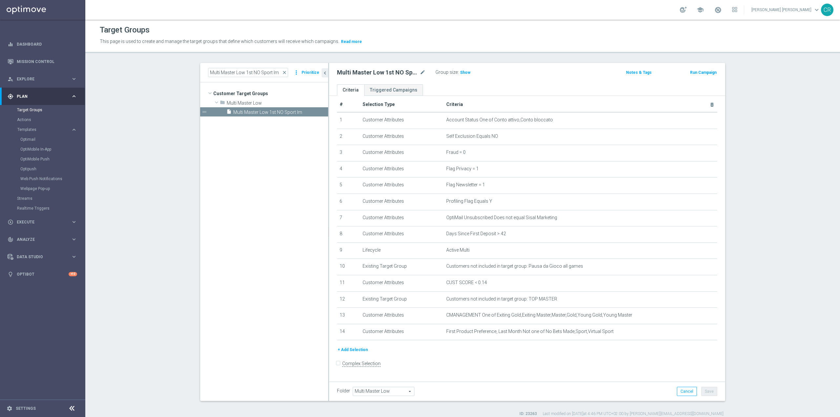
click at [710, 71] on button "Run Campaign" at bounding box center [703, 72] width 28 height 7
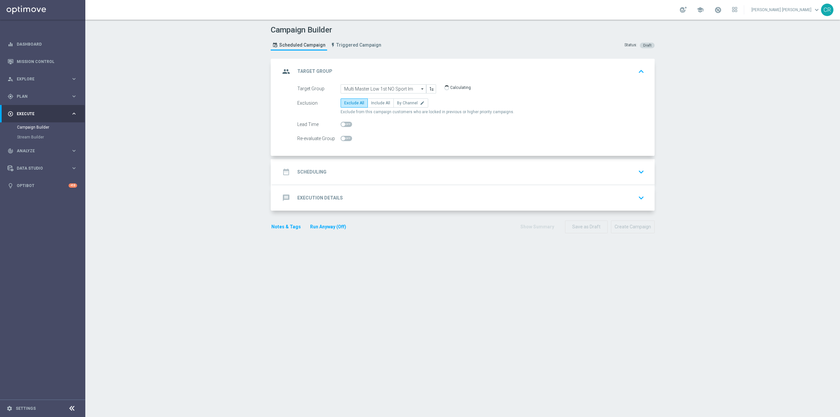
click at [642, 172] on icon "keyboard_arrow_down" at bounding box center [641, 172] width 10 height 10
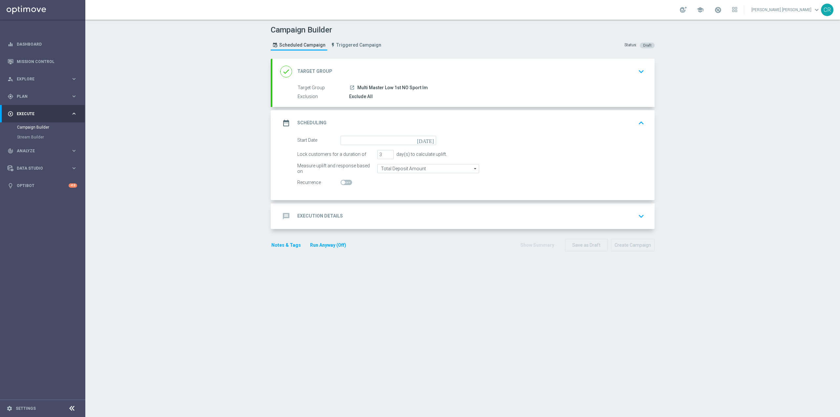
click at [426, 141] on icon "[DATE]" at bounding box center [426, 139] width 19 height 7
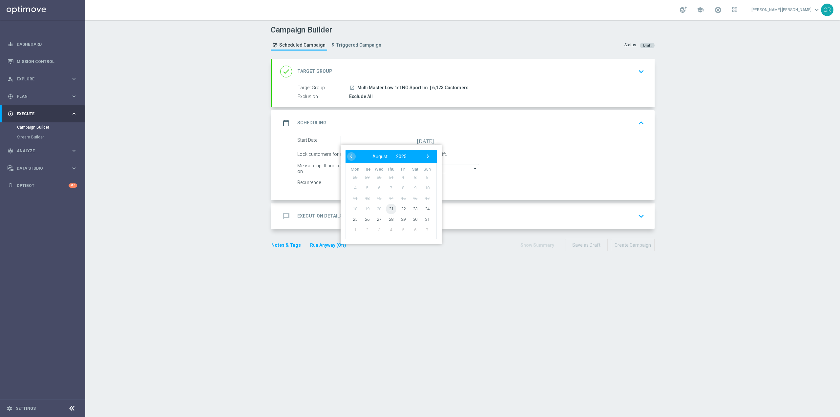
click at [390, 209] on span "21" at bounding box center [391, 208] width 10 height 10
type input "[DATE]"
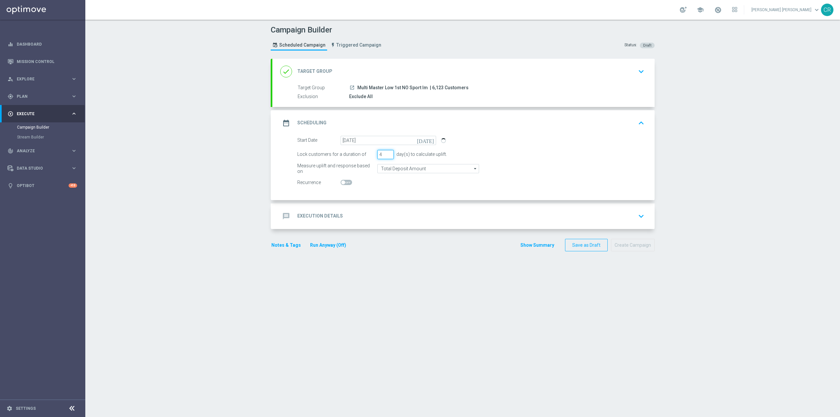
type input "4"
click at [388, 152] on input "4" at bounding box center [385, 154] width 16 height 9
click at [472, 169] on icon "arrow_drop_down" at bounding box center [475, 168] width 7 height 9
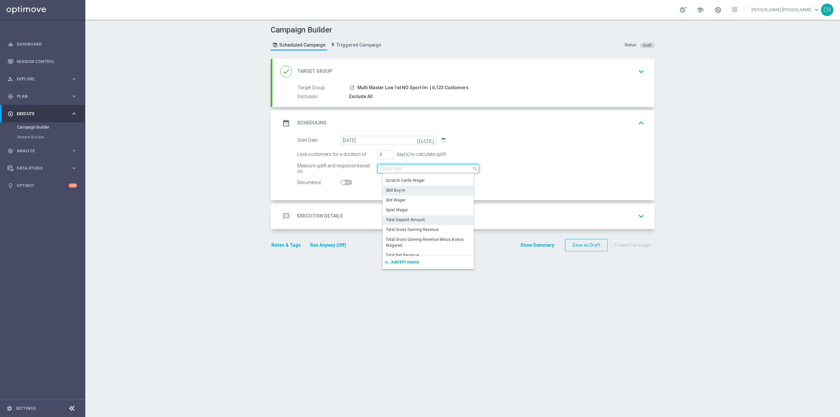
scroll to position [131, 0]
click at [620, 160] on form "Start Date [DATE] [DATE] Lock customers for a duration of 4 day(s) to calculate…" at bounding box center [470, 162] width 347 height 52
type input "Total Deposit Amount"
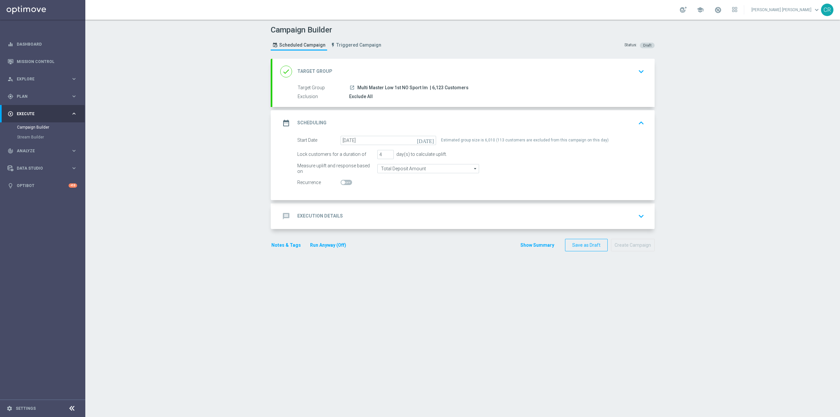
click at [642, 215] on icon "keyboard_arrow_down" at bounding box center [641, 216] width 10 height 10
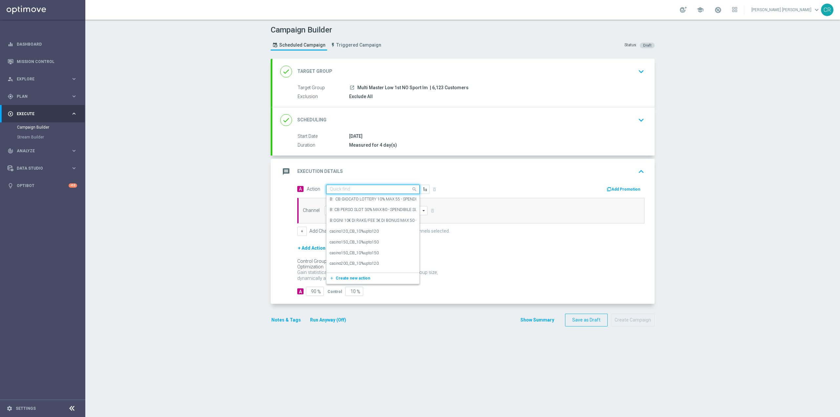
click at [399, 190] on input "text" at bounding box center [366, 190] width 73 height 6
paste input "Ricarica e ricevi il 20% fino a 150€ tutti i giochi"
type input "Ricarica e ricevi il 20% fino a 150€ tutti i giochi"
click at [380, 200] on label "Ricarica e ricevi il 20% fino a 150€ tutti i giochi" at bounding box center [369, 201] width 79 height 6
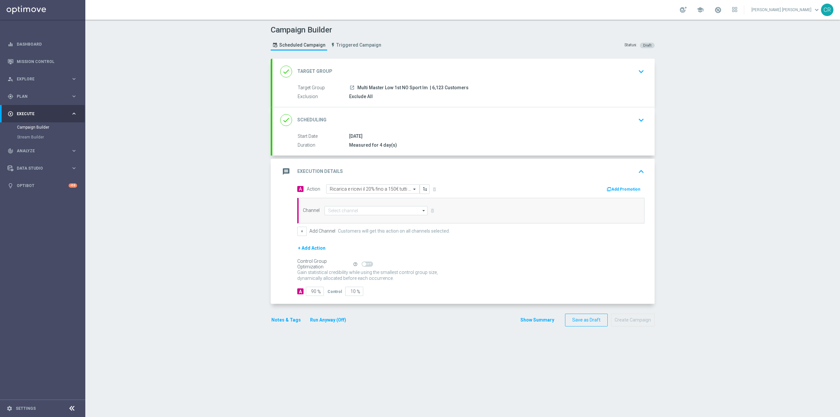
scroll to position [0, 0]
click at [378, 214] on input at bounding box center [375, 210] width 103 height 9
click at [376, 218] on div "Optimail" at bounding box center [379, 220] width 98 height 9
type input "Optimail"
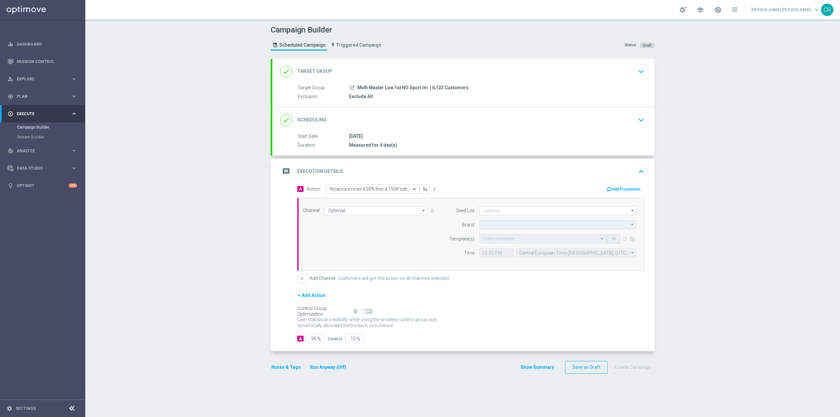
type input "Sisal Marketing"
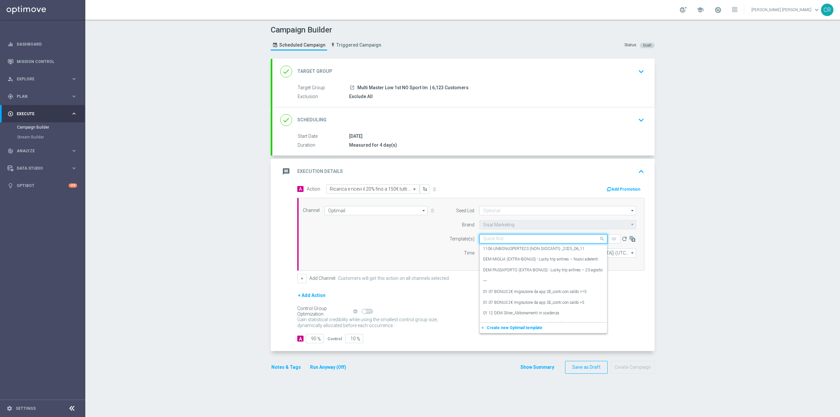
click at [524, 241] on input "text" at bounding box center [537, 239] width 108 height 6
paste input "RICAGIOCHI210825- [DATE]"
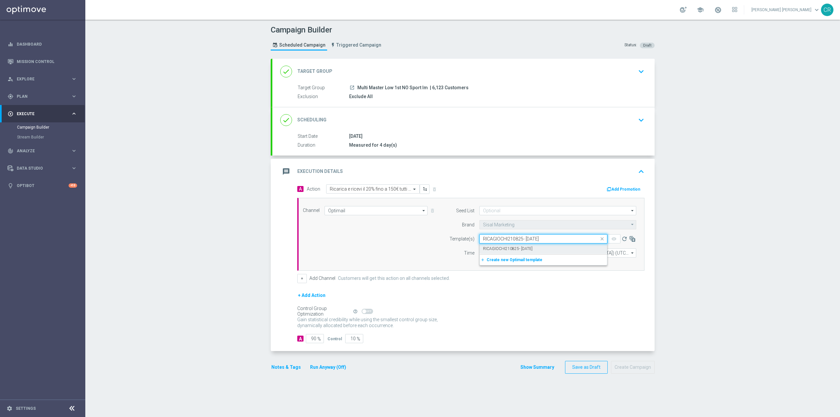
click at [554, 249] on div "RICAGIOCHI210825- [DATE]" at bounding box center [543, 248] width 121 height 11
type input "RICAGIOCHI210825- [DATE]"
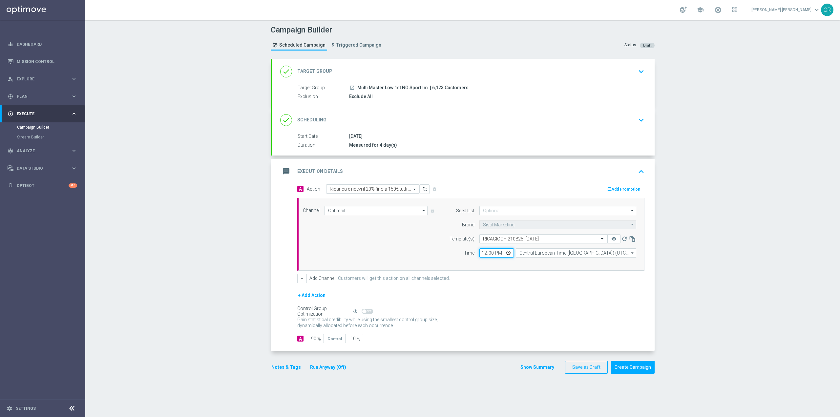
click at [504, 254] on input "12:00" at bounding box center [496, 252] width 34 height 9
type input "18:00"
click at [542, 309] on div "Control Group Optimization Self Optimizing Campaign help_outline" at bounding box center [470, 311] width 347 height 7
click at [617, 190] on button "Add Promotion" at bounding box center [624, 189] width 36 height 7
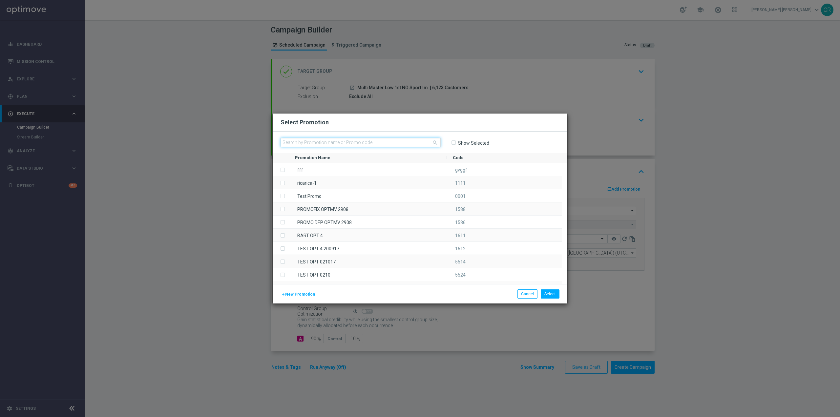
click at [383, 145] on input "text" at bounding box center [361, 142] width 160 height 9
paste input "333284"
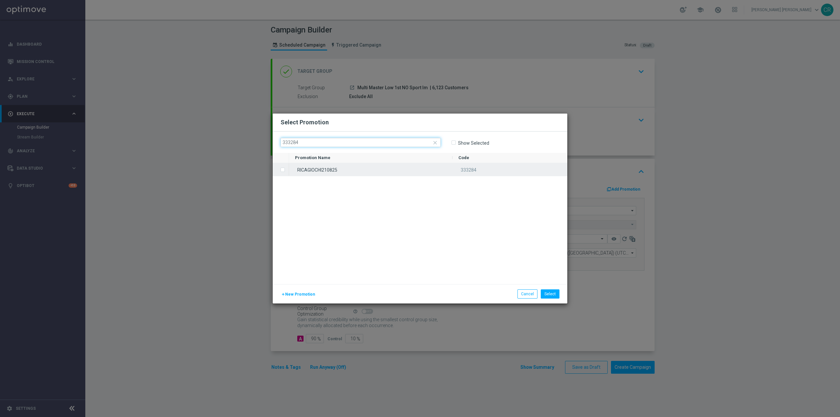
type input "333284"
click at [306, 174] on div "RICAGIOCHI210825" at bounding box center [370, 169] width 163 height 13
click at [545, 294] on button "Select" at bounding box center [550, 293] width 19 height 9
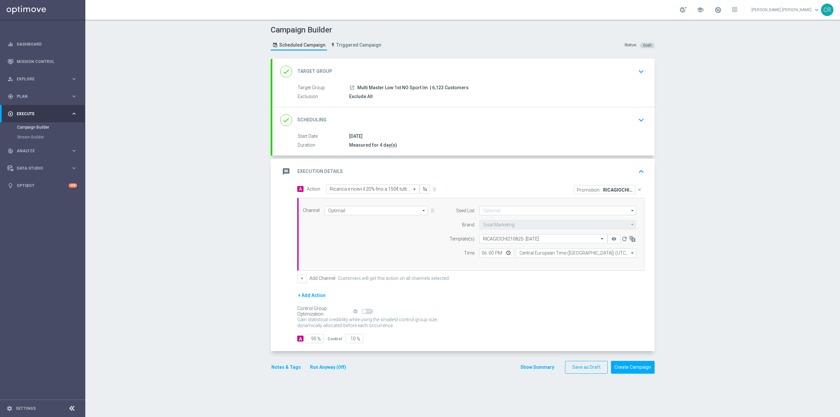
click at [291, 365] on button "Notes & Tags" at bounding box center [286, 367] width 31 height 8
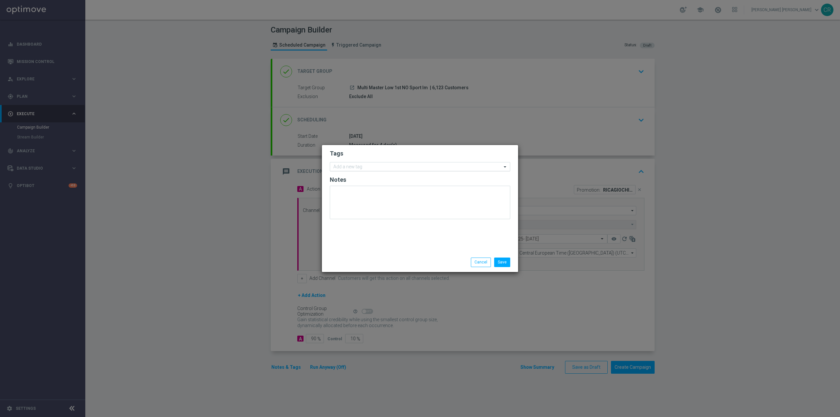
click at [357, 167] on input "text" at bounding box center [417, 167] width 168 height 6
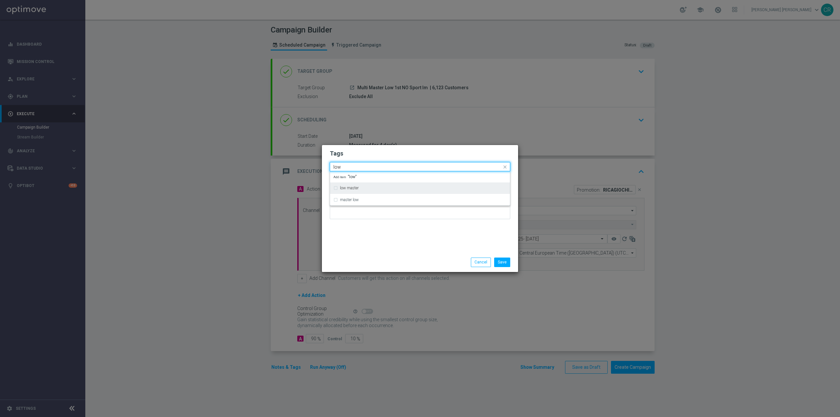
click at [356, 186] on div "low master" at bounding box center [419, 188] width 173 height 10
type input "low"
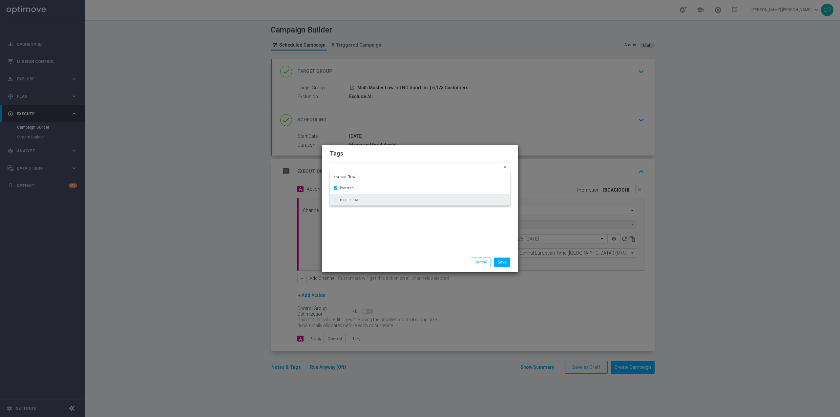
click at [414, 249] on div "Tags Quick find × low master low master master low Add item "low" Notes" at bounding box center [420, 199] width 196 height 108
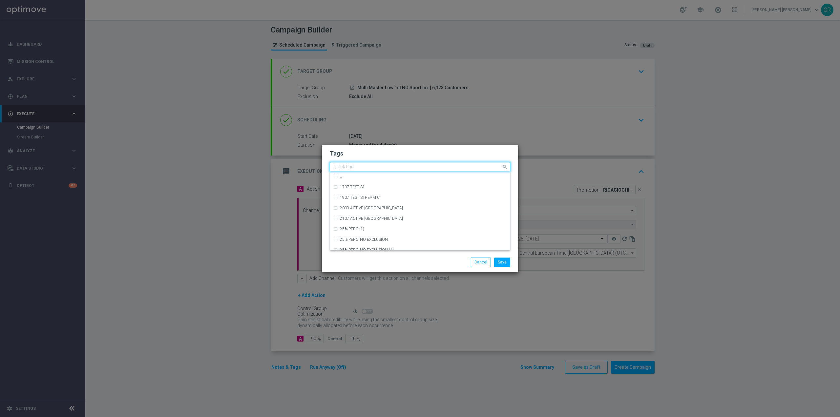
click at [385, 163] on div "Quick find × low master" at bounding box center [416, 167] width 172 height 8
click at [343, 201] on div "up-selling" at bounding box center [419, 199] width 173 height 10
click at [357, 165] on input "up-se" at bounding box center [417, 167] width 168 height 6
type input "u"
click at [388, 166] on input "text" at bounding box center [417, 167] width 168 height 6
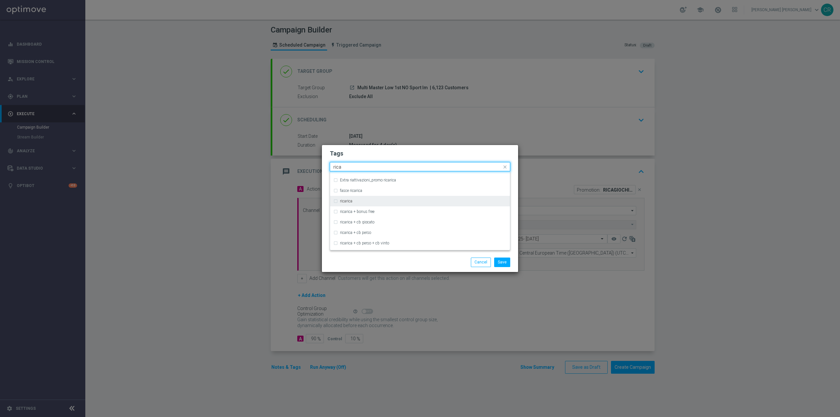
scroll to position [262, 0]
click at [396, 198] on div "ricarica" at bounding box center [423, 198] width 167 height 4
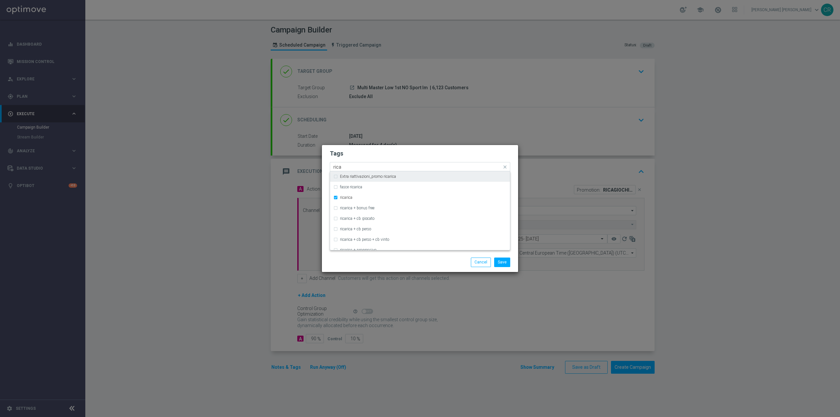
drag, startPoint x: 363, startPoint y: 165, endPoint x: 355, endPoint y: 165, distance: 8.2
click at [355, 165] on input "rica" at bounding box center [417, 167] width 168 height 6
type input "r"
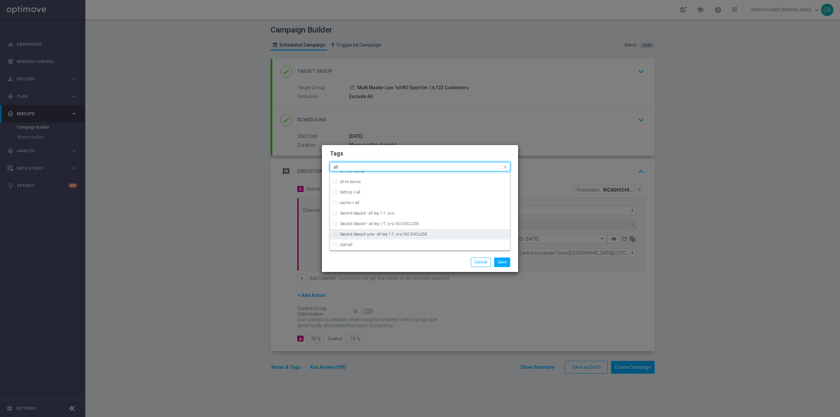
scroll to position [0, 0]
click at [366, 180] on div "all" at bounding box center [419, 176] width 173 height 10
click at [371, 164] on div "Quick find × low master × up-selling × ricarica × all all" at bounding box center [416, 167] width 172 height 8
type input "a"
click at [344, 196] on label "bonus cash" at bounding box center [350, 198] width 20 height 4
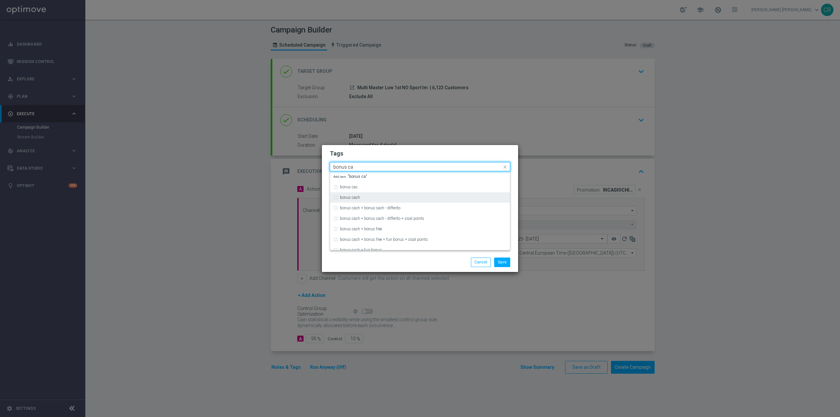
type input "bonus ca"
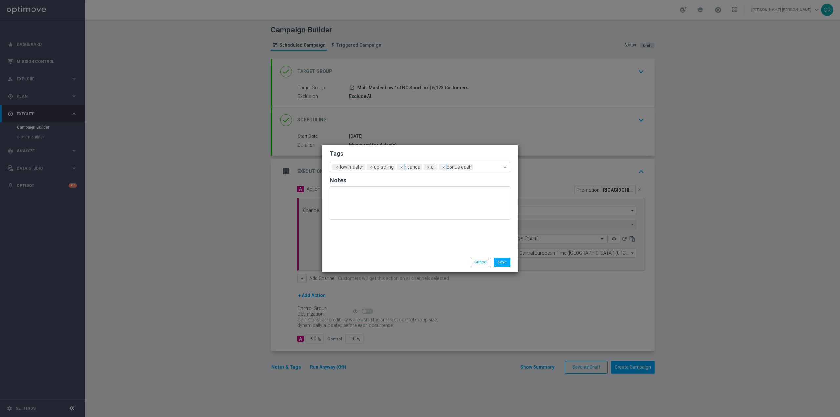
click at [377, 253] on div "Save Cancel" at bounding box center [420, 262] width 196 height 19
click at [507, 262] on button "Save" at bounding box center [502, 262] width 16 height 9
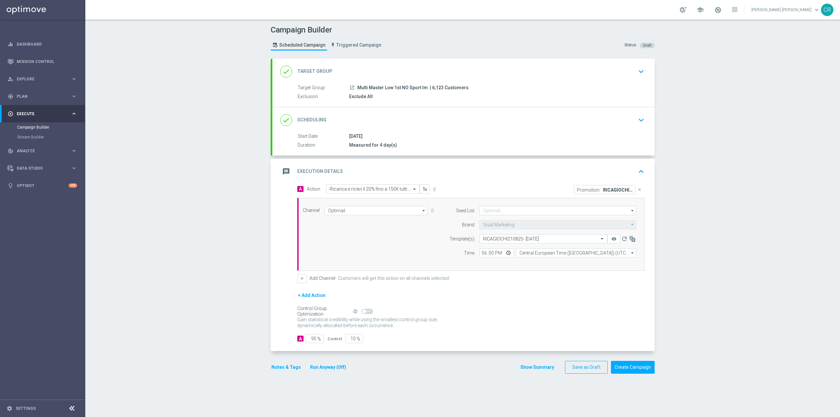
click at [645, 115] on div "done Scheduling keyboard_arrow_down" at bounding box center [463, 120] width 382 height 26
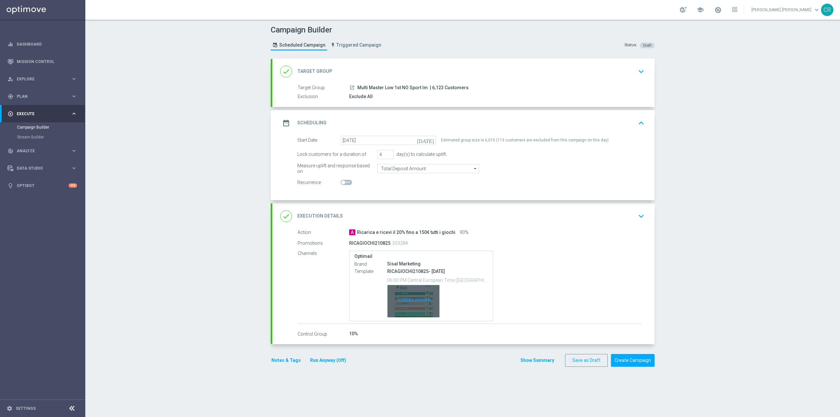
click at [420, 290] on div "Template preview" at bounding box center [413, 301] width 52 height 32
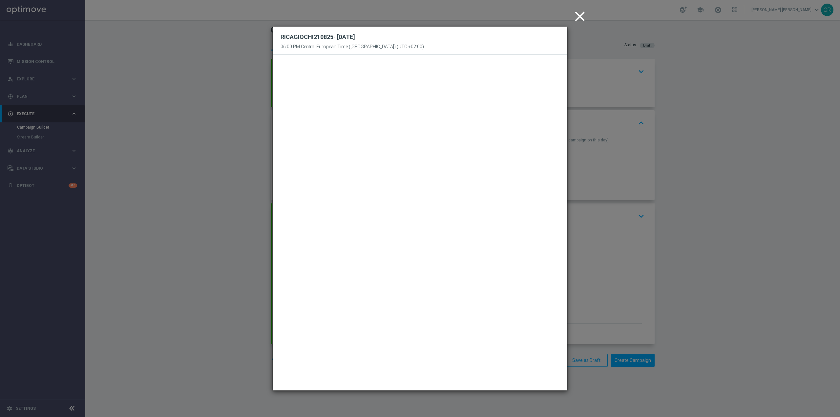
click at [576, 14] on icon "close" at bounding box center [580, 16] width 16 height 16
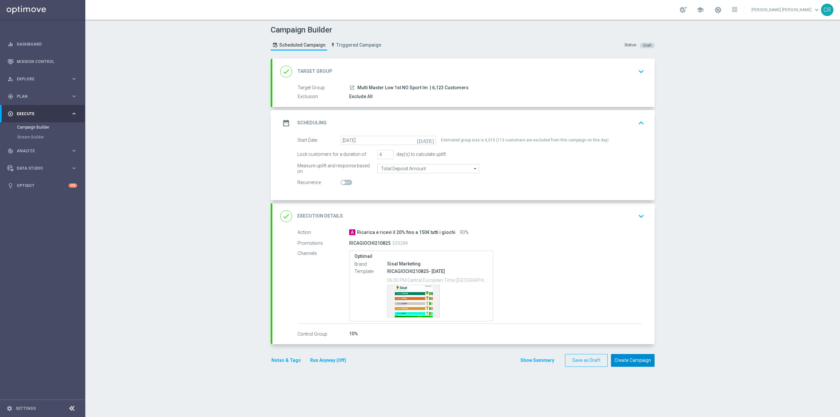
click at [644, 360] on button "Create Campaign" at bounding box center [633, 360] width 44 height 13
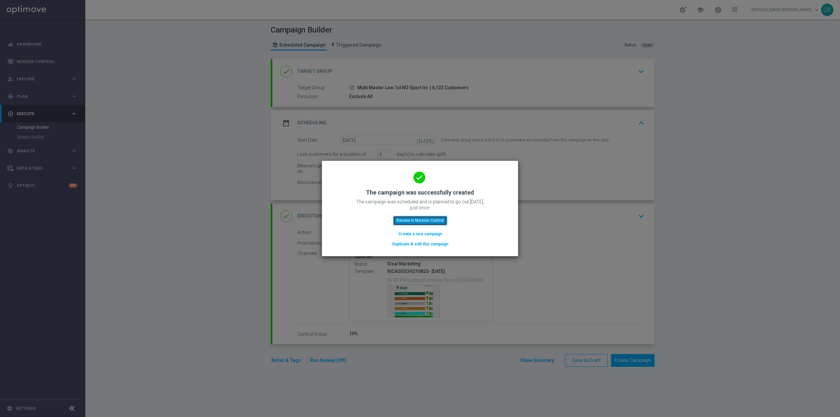
click at [444, 217] on button "Review in Mission Control" at bounding box center [420, 220] width 54 height 9
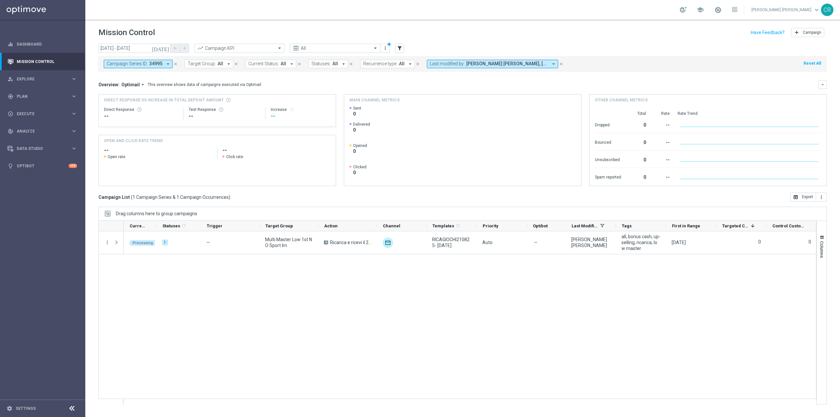
click at [145, 67] on span "Campaign Series ID:" at bounding box center [127, 64] width 41 height 6
click at [0, 0] on div "Clear" at bounding box center [0, 0] width 0 height 0
click at [167, 48] on icon "[DATE]" at bounding box center [161, 48] width 18 height 6
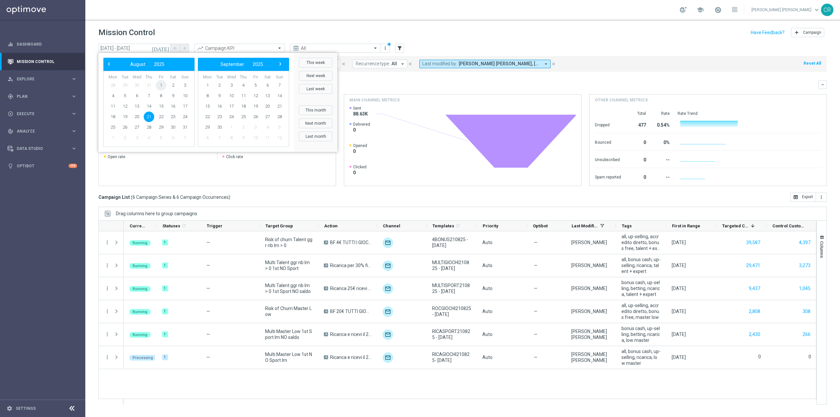
click at [160, 83] on span "1" at bounding box center [161, 85] width 10 height 10
click at [187, 115] on span "24" at bounding box center [185, 117] width 10 height 10
type input "[DATE] - [DATE]"
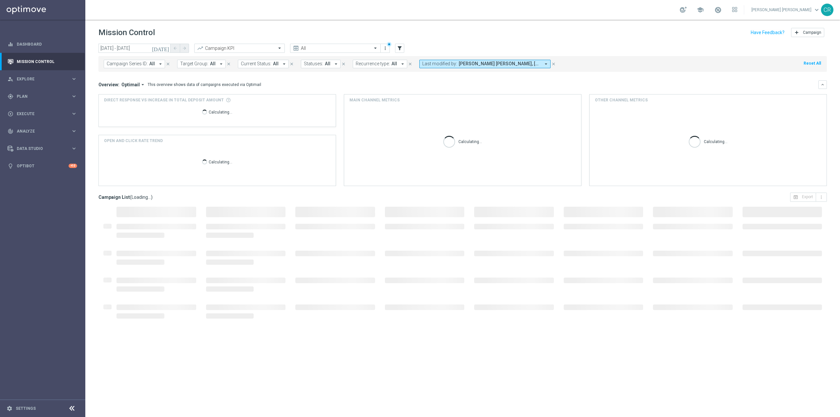
click at [145, 64] on span "Campaign Series ID:" at bounding box center [127, 64] width 41 height 6
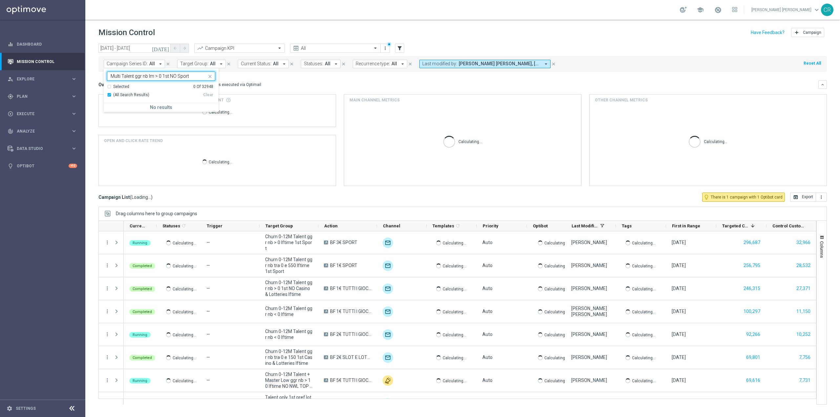
click at [165, 97] on div "(All Search Results) Clear" at bounding box center [160, 95] width 106 height 11
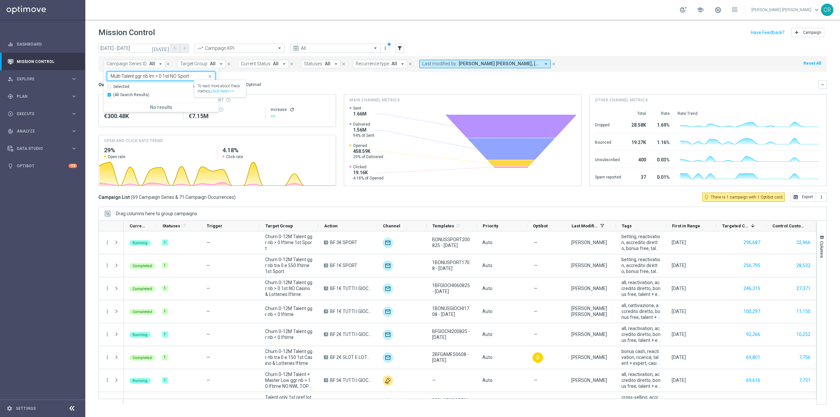
type input "Multi Talent ggr nb lm > 0 1st NO Sport"
click at [211, 74] on icon "close" at bounding box center [209, 76] width 5 height 5
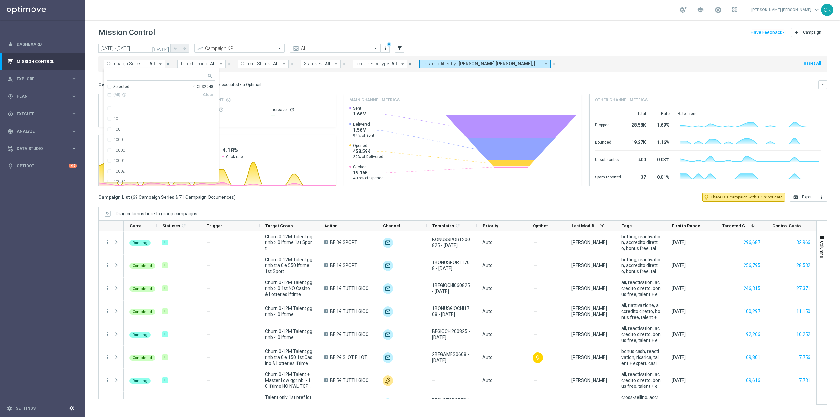
click at [287, 80] on div "Overview: Optimail arrow_drop_down This overview shows data of campaigns execut…" at bounding box center [462, 84] width 728 height 9
click at [143, 67] on button "Campaign Series ID: All arrow_drop_down" at bounding box center [134, 64] width 61 height 9
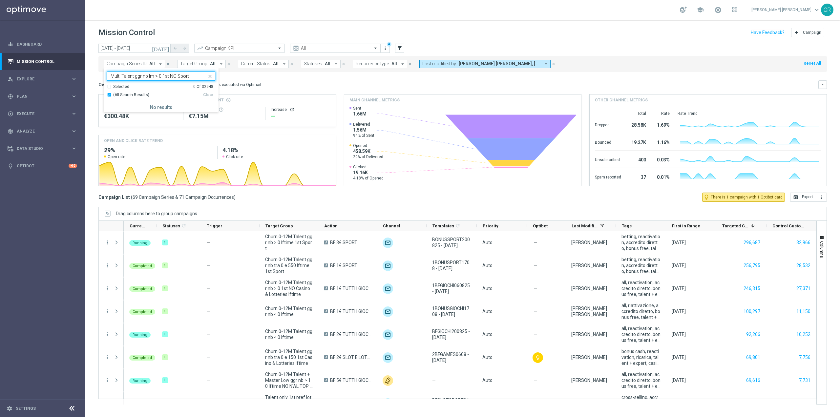
type input "Multi Talent ggr nb lm > 0 1st NO Sport"
click at [266, 84] on div "Overview: Optimail arrow_drop_down This overview shows data of campaigns execut…" at bounding box center [458, 85] width 720 height 6
click at [167, 49] on icon "[DATE]" at bounding box center [161, 48] width 18 height 6
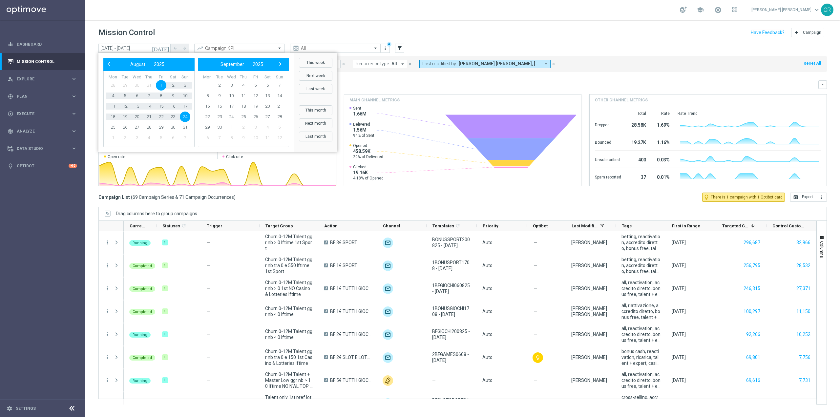
click at [113, 84] on span "28" at bounding box center [113, 85] width 10 height 10
click at [144, 96] on span "7" at bounding box center [149, 96] width 10 height 10
click at [109, 64] on span "‹" at bounding box center [109, 64] width 9 height 9
click at [117, 125] on span "28" at bounding box center [113, 127] width 10 height 10
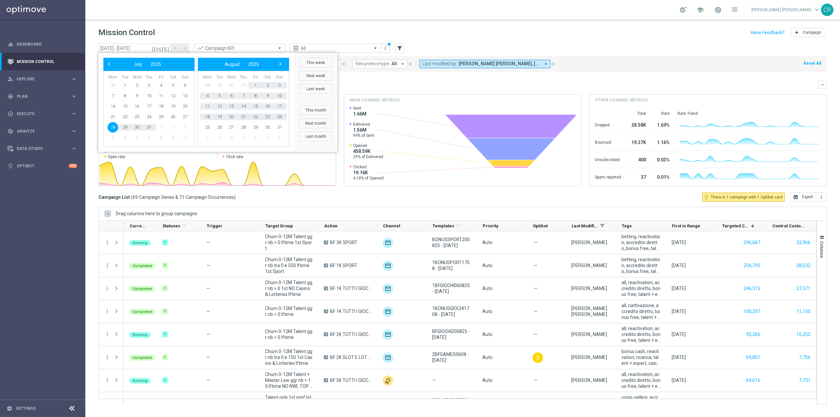
click at [273, 113] on td "23" at bounding box center [267, 117] width 12 height 10
drag, startPoint x: 275, startPoint y: 110, endPoint x: 280, endPoint y: 106, distance: 6.5
click at [278, 107] on span "17" at bounding box center [279, 106] width 10 height 10
type input "[DATE] - [DATE]"
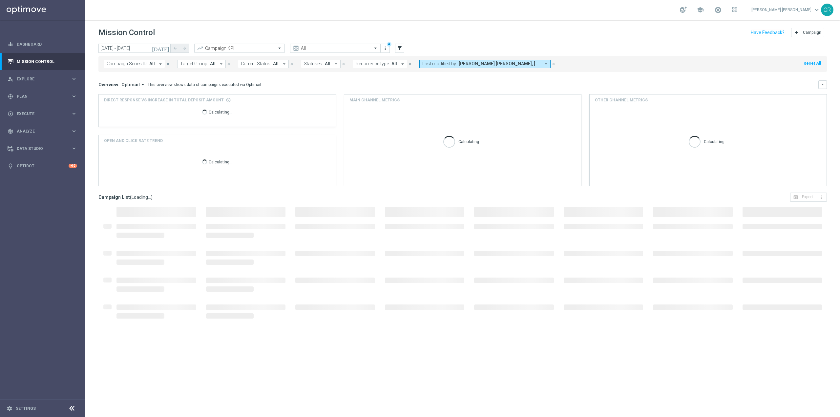
click at [146, 64] on span "Campaign Series ID:" at bounding box center [127, 64] width 41 height 6
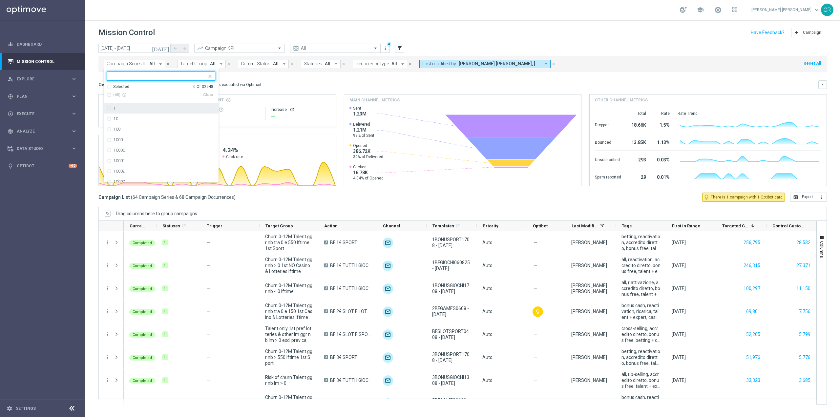
paste input "Multi Talent ggr nb lm > 0 1st NO Sport"
type input "M"
paste input "332752"
type input "3"
paste input "332752"
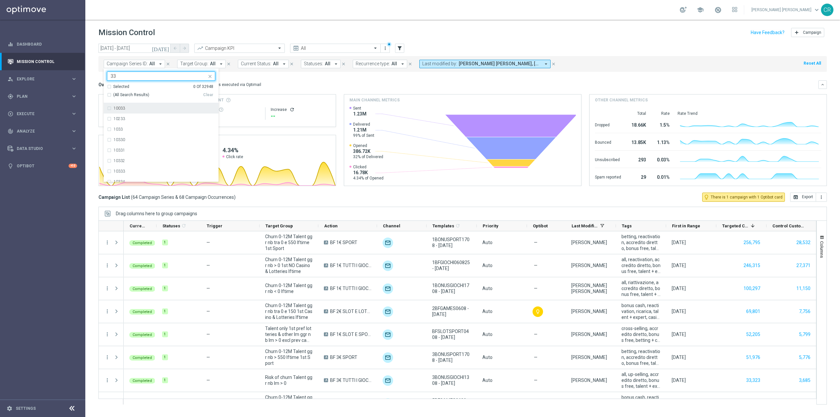
type input "3"
paste input "Multi Talent ggr nb lm > 0 1st NO Sport"
type input "Multi Talent ggr nb lm > 0 1st NO S"
click at [165, 47] on icon "[DATE]" at bounding box center [161, 48] width 18 height 6
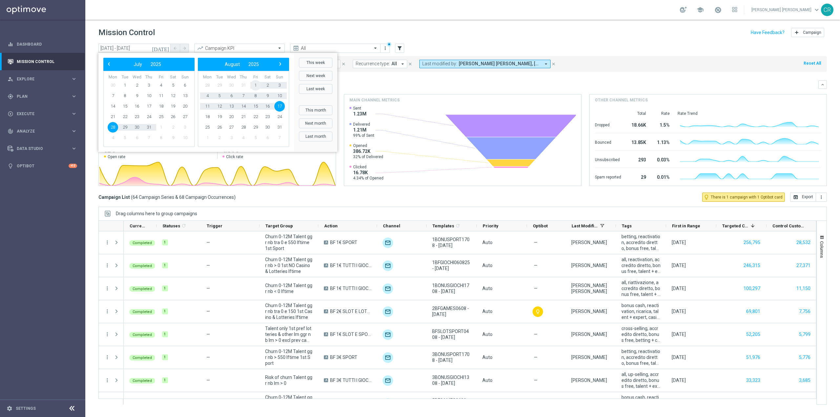
click at [256, 85] on span "1" at bounding box center [255, 85] width 10 height 10
click at [174, 107] on span "16" at bounding box center [173, 106] width 10 height 10
type input "[DATE] - [DATE]"
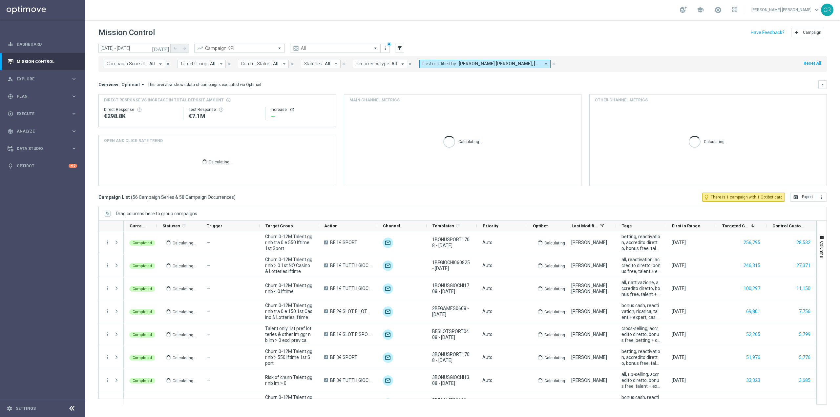
click at [112, 66] on span "Campaign Series ID:" at bounding box center [127, 64] width 41 height 6
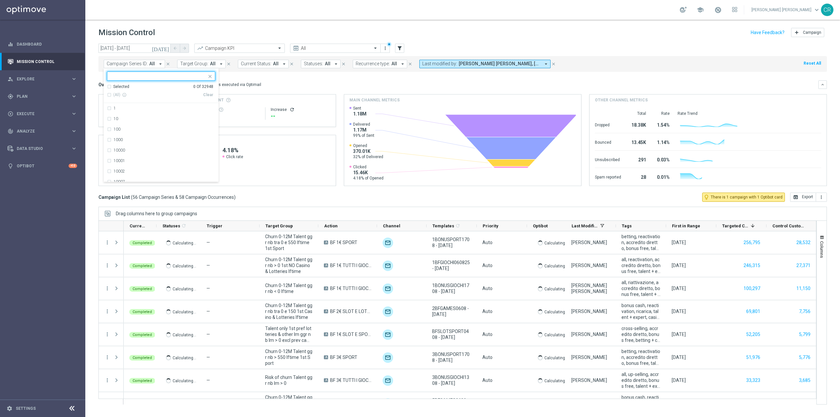
click at [130, 64] on span "Campaign Series ID:" at bounding box center [127, 64] width 41 height 6
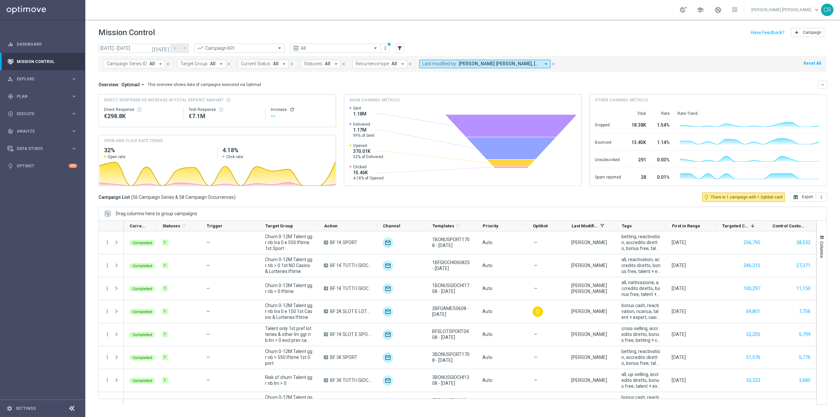
click at [130, 64] on span "Campaign Series ID:" at bounding box center [127, 64] width 41 height 6
type input "Multi Talent"
